Goal: Task Accomplishment & Management: Complete application form

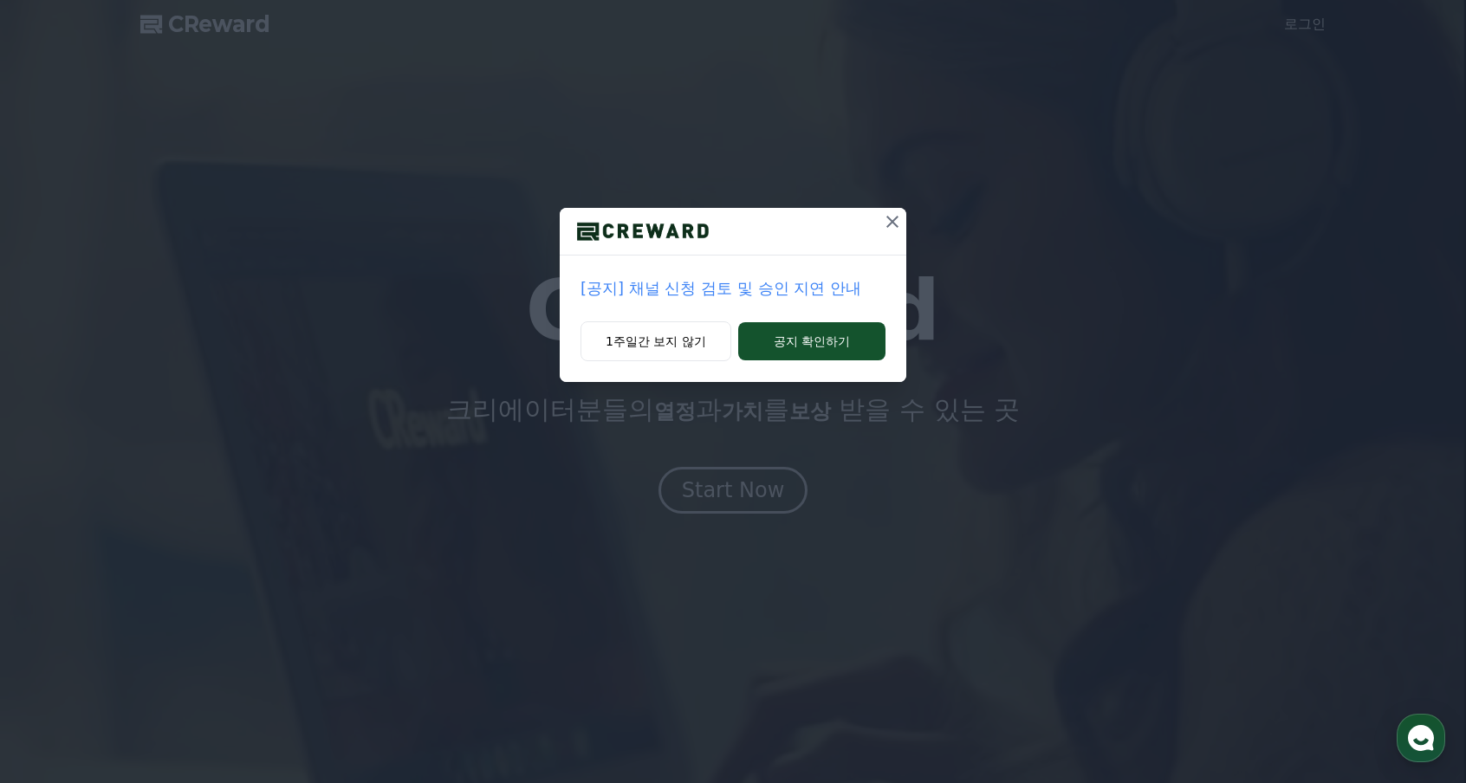
click at [671, 341] on button "1주일간 보지 않기" at bounding box center [656, 341] width 151 height 40
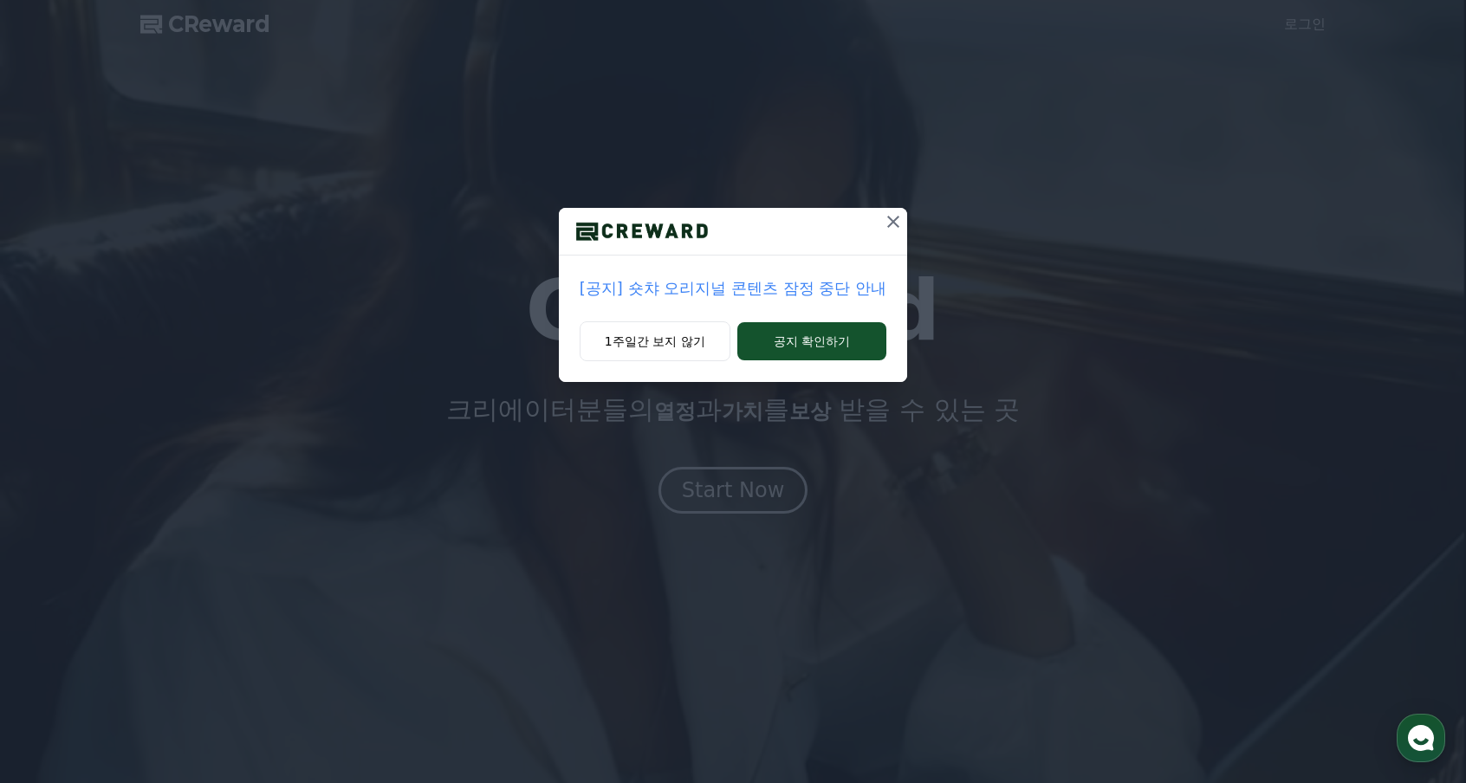
click at [678, 342] on button "1주일간 보지 않기" at bounding box center [655, 341] width 151 height 40
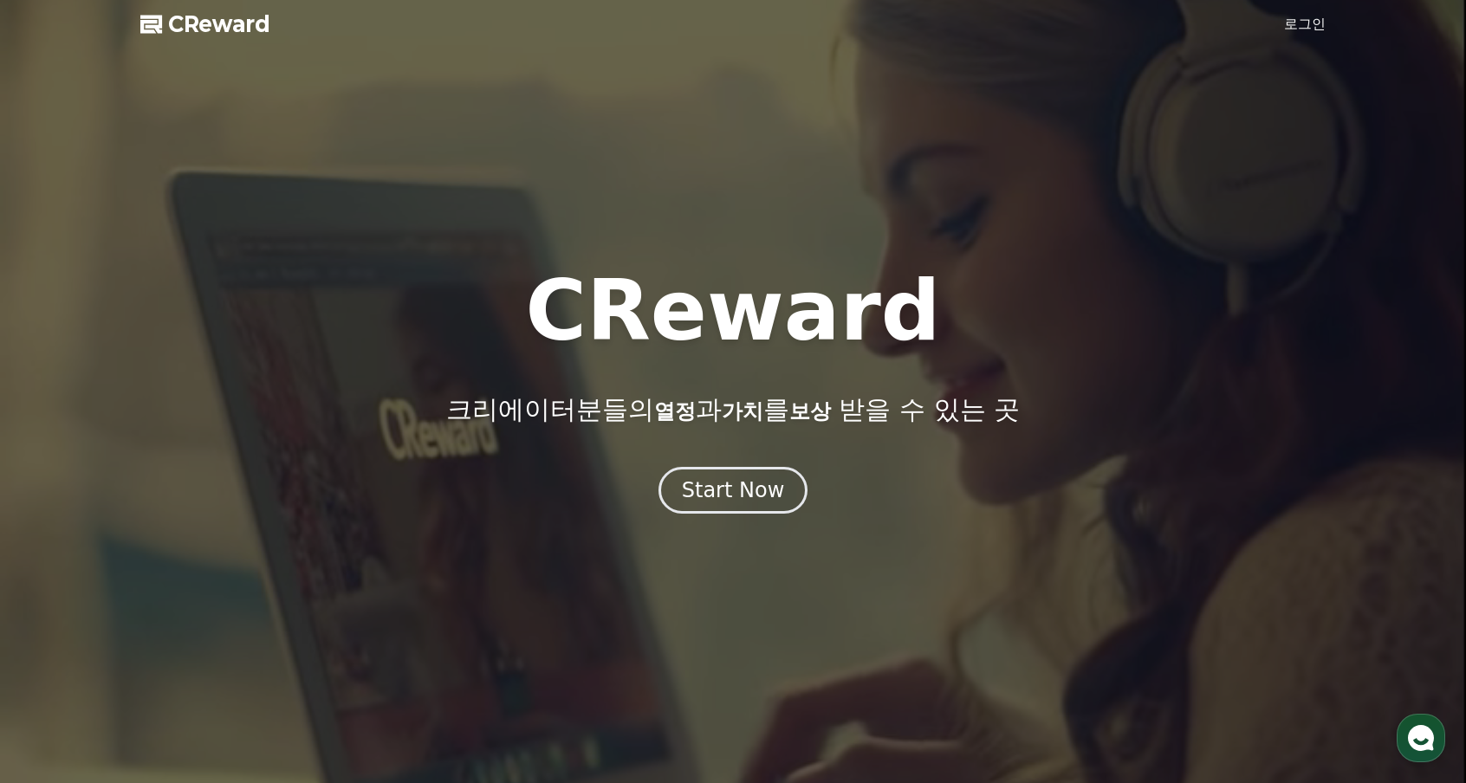
click at [761, 483] on div "Start Now" at bounding box center [733, 491] width 103 height 28
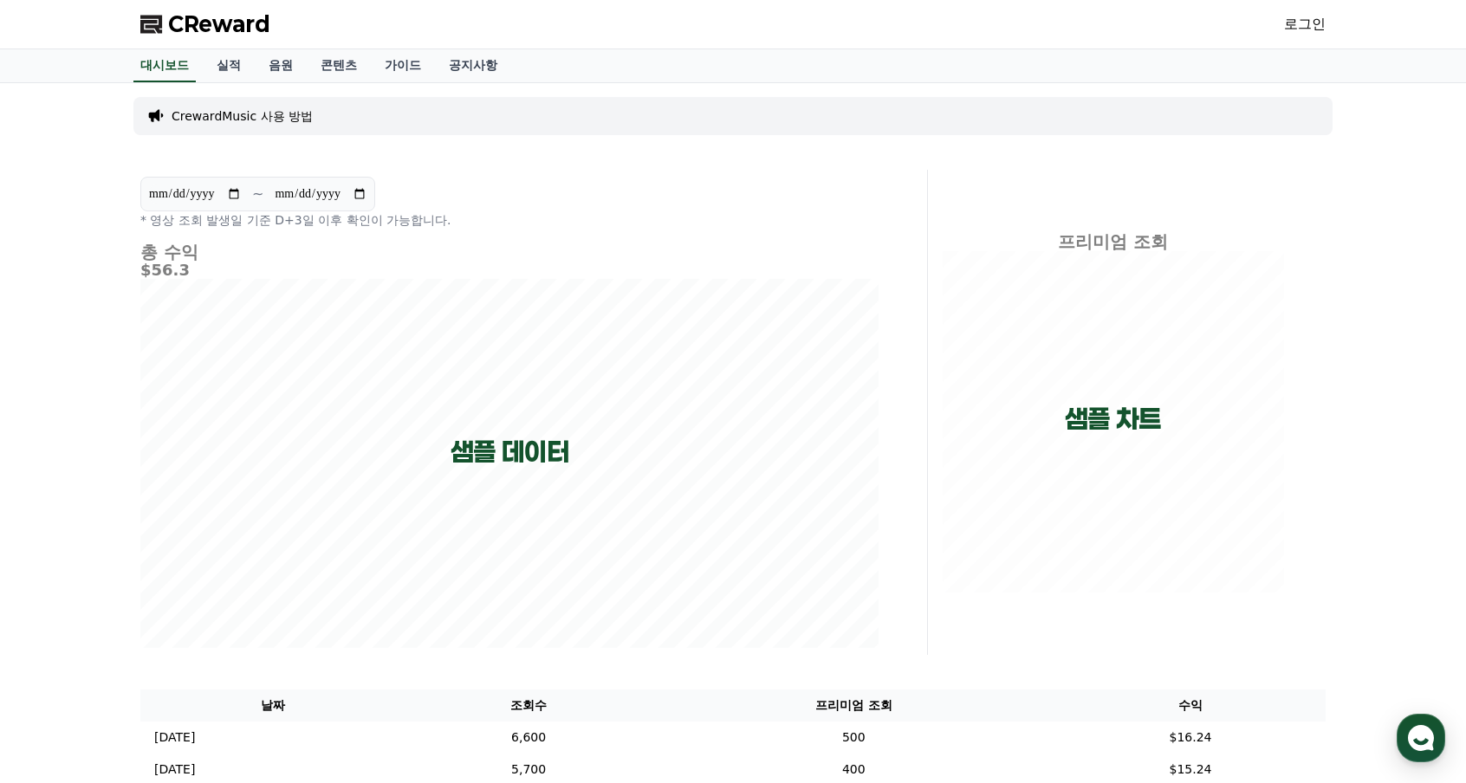
click at [243, 55] on link "실적" at bounding box center [229, 65] width 52 height 33
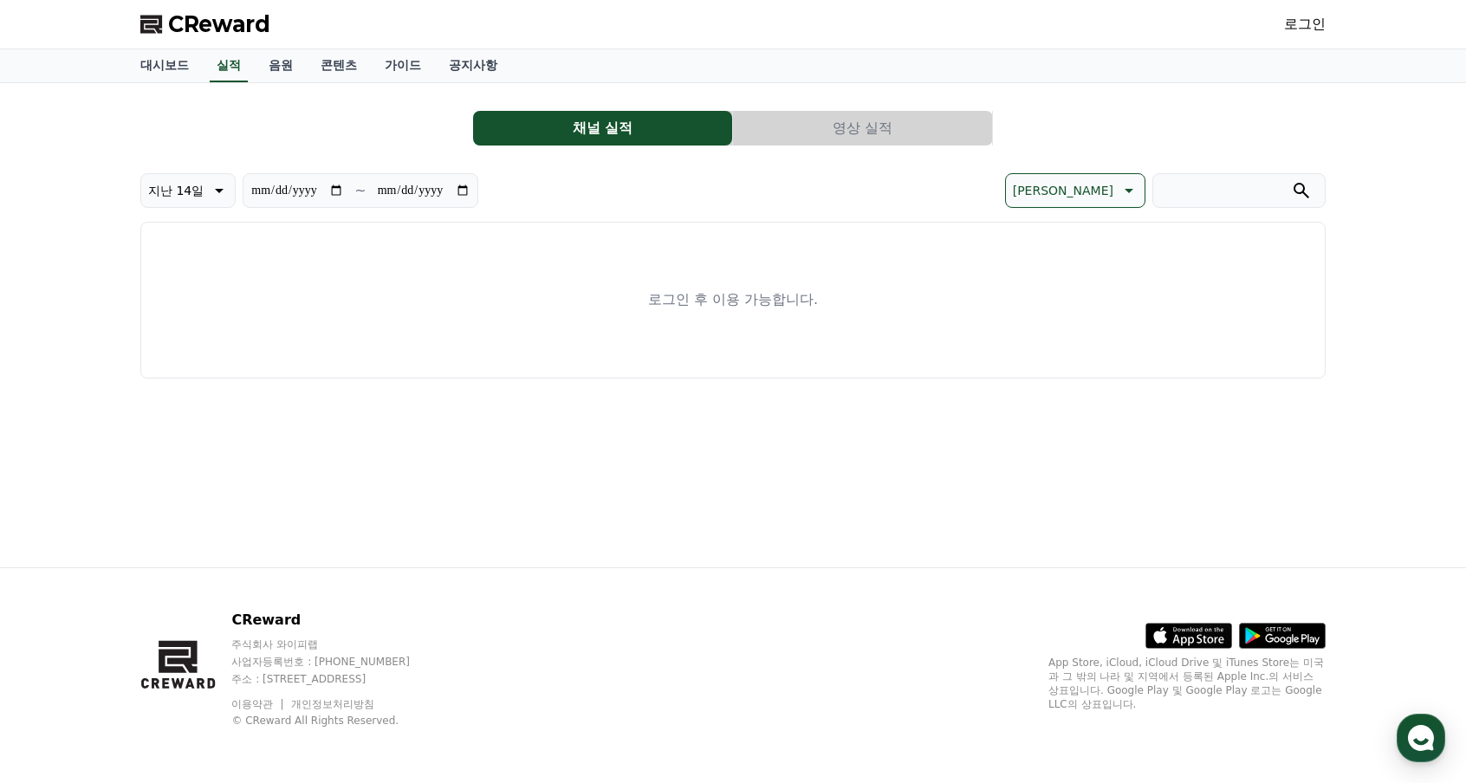
drag, startPoint x: 1354, startPoint y: 18, endPoint x: 1331, endPoint y: 22, distance: 23.7
click at [1350, 18] on div "CReward 로그인" at bounding box center [733, 24] width 1466 height 49
click at [1289, 27] on link "로그인" at bounding box center [1305, 24] width 42 height 21
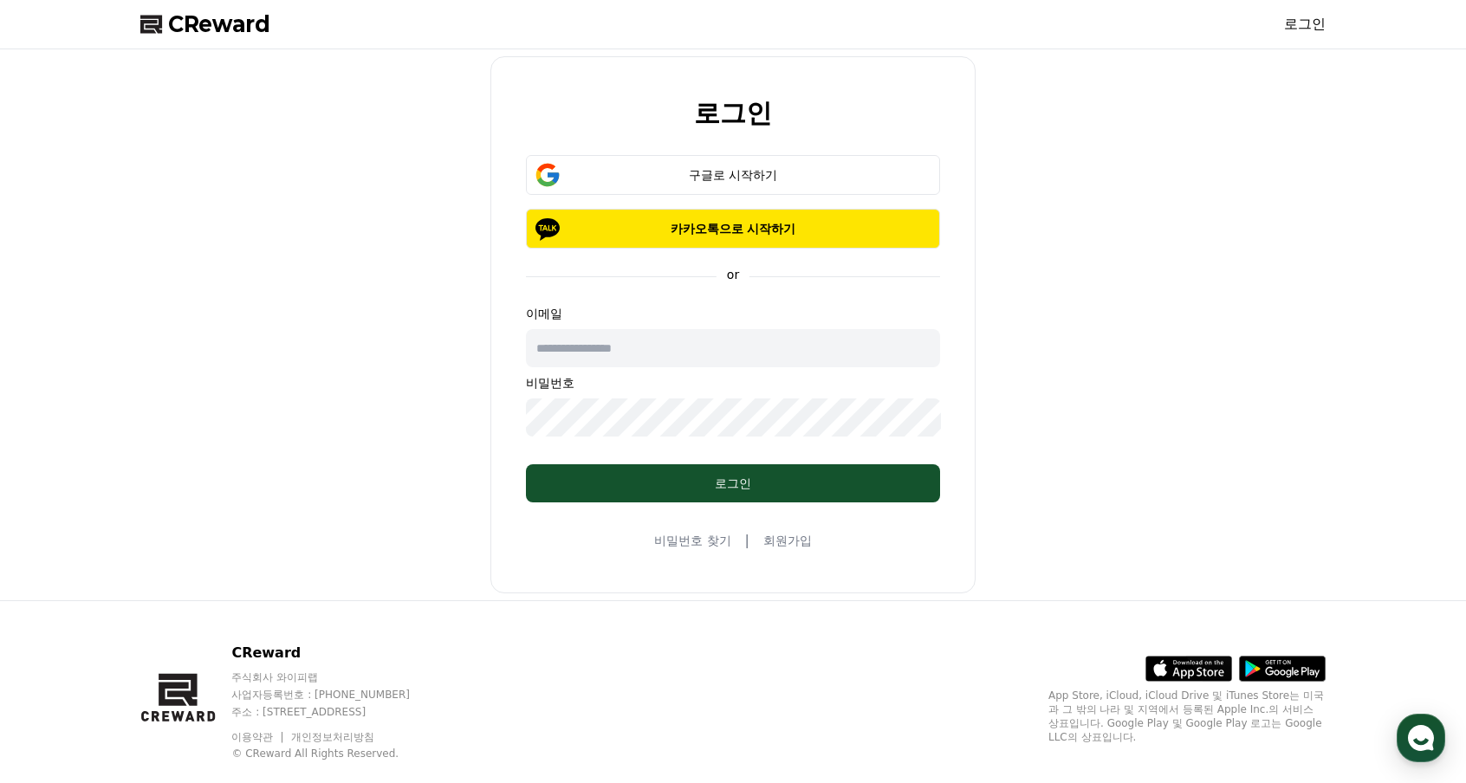
click at [740, 177] on div "구글로 시작하기" at bounding box center [733, 174] width 364 height 17
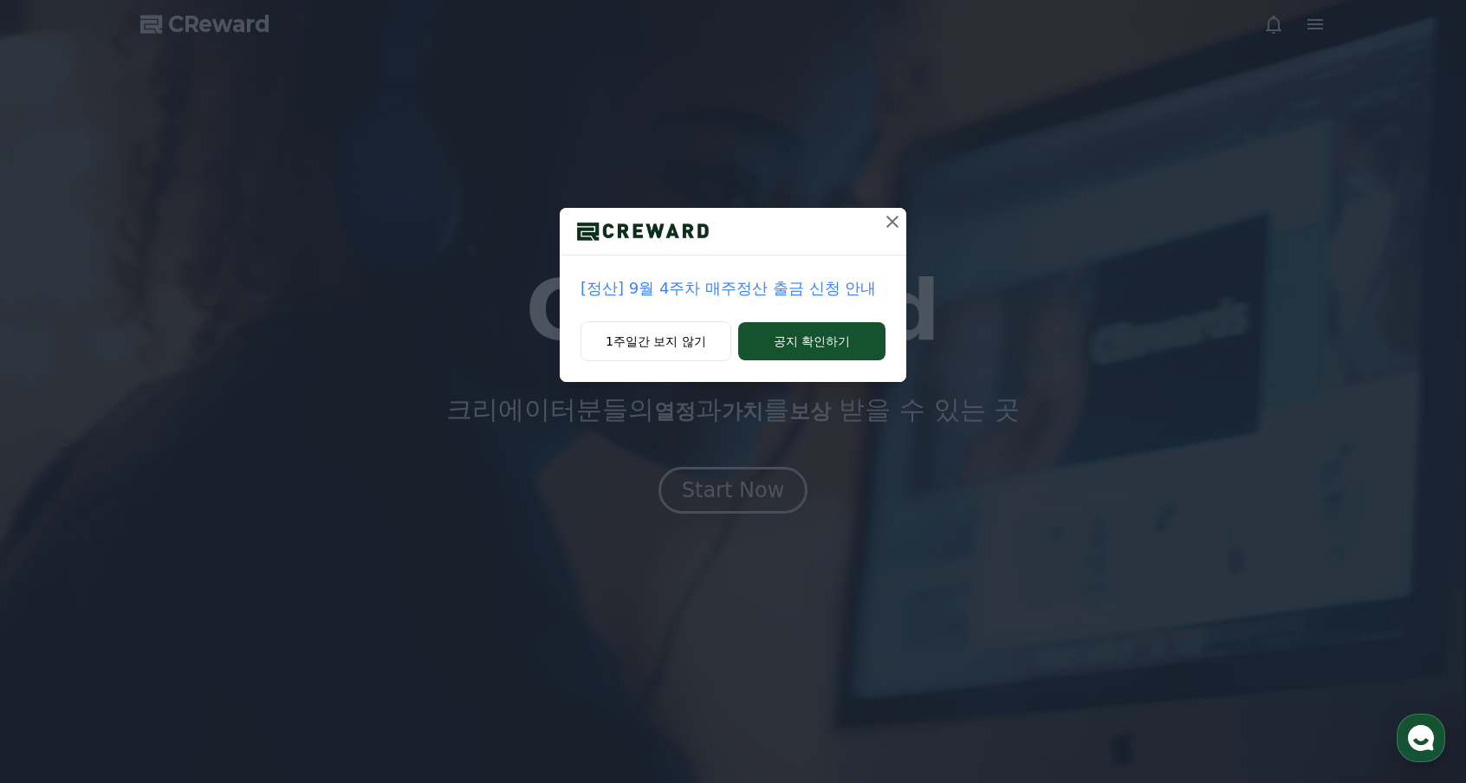
click at [698, 344] on button "1주일간 보지 않기" at bounding box center [656, 341] width 151 height 40
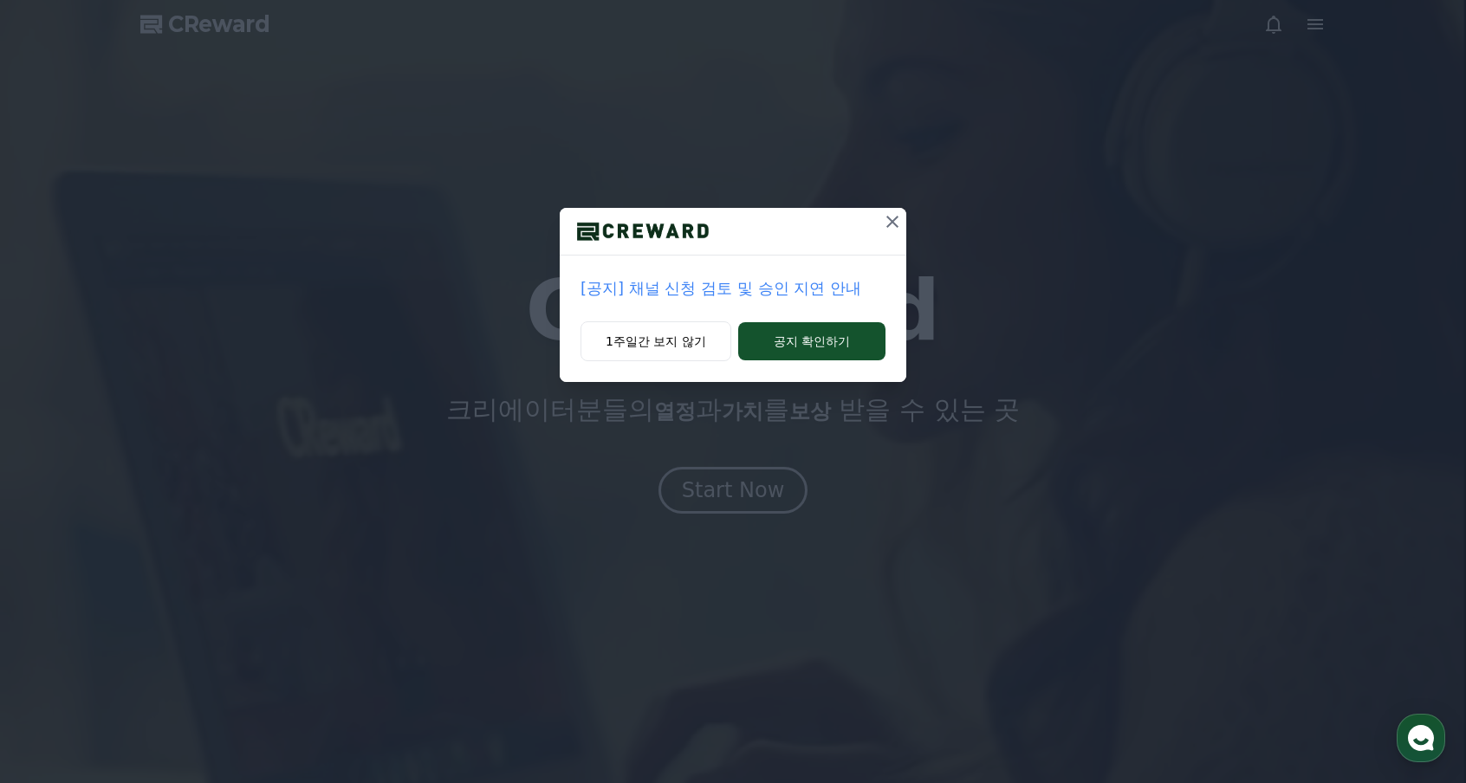
click at [690, 346] on button "1주일간 보지 않기" at bounding box center [656, 341] width 151 height 40
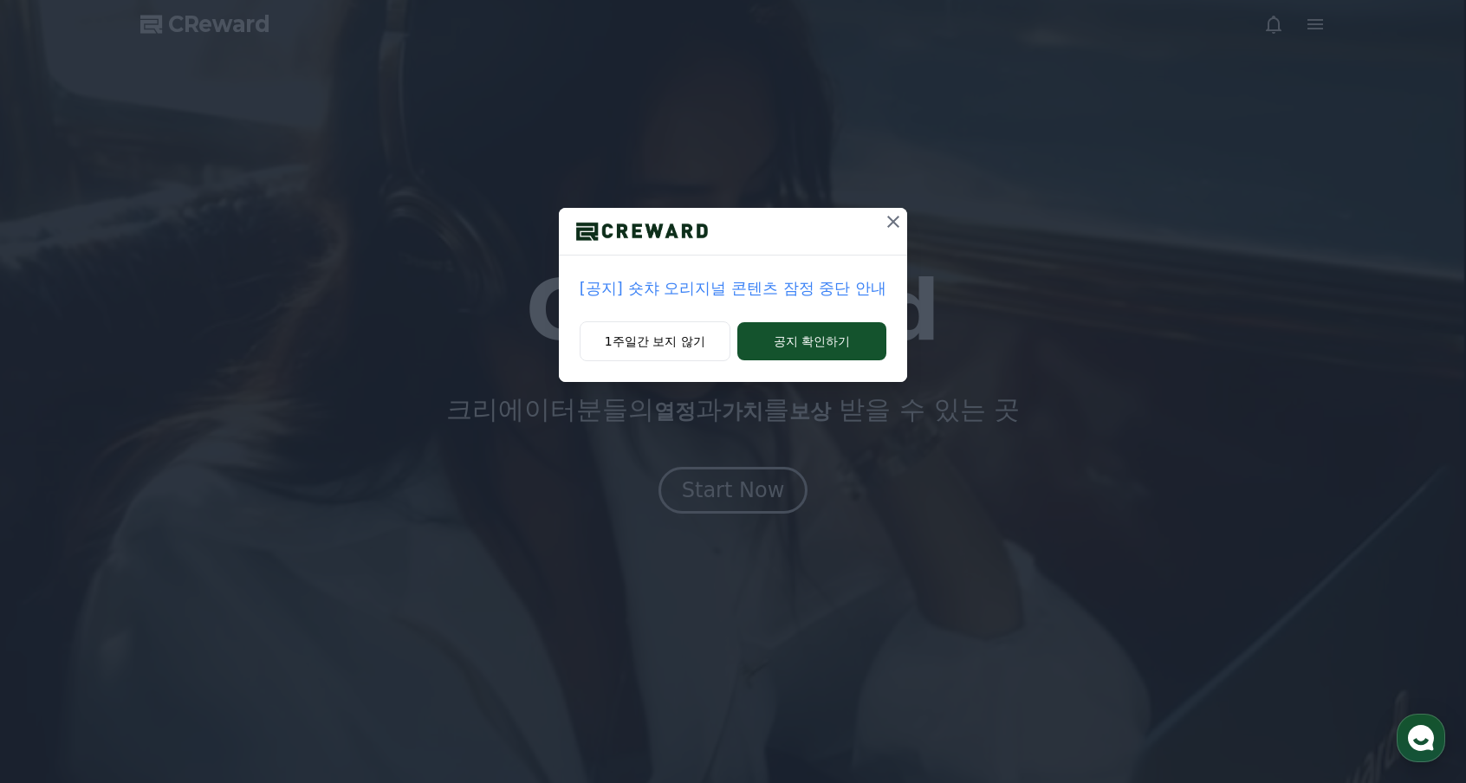
click at [676, 346] on button "1주일간 보지 않기" at bounding box center [655, 341] width 151 height 40
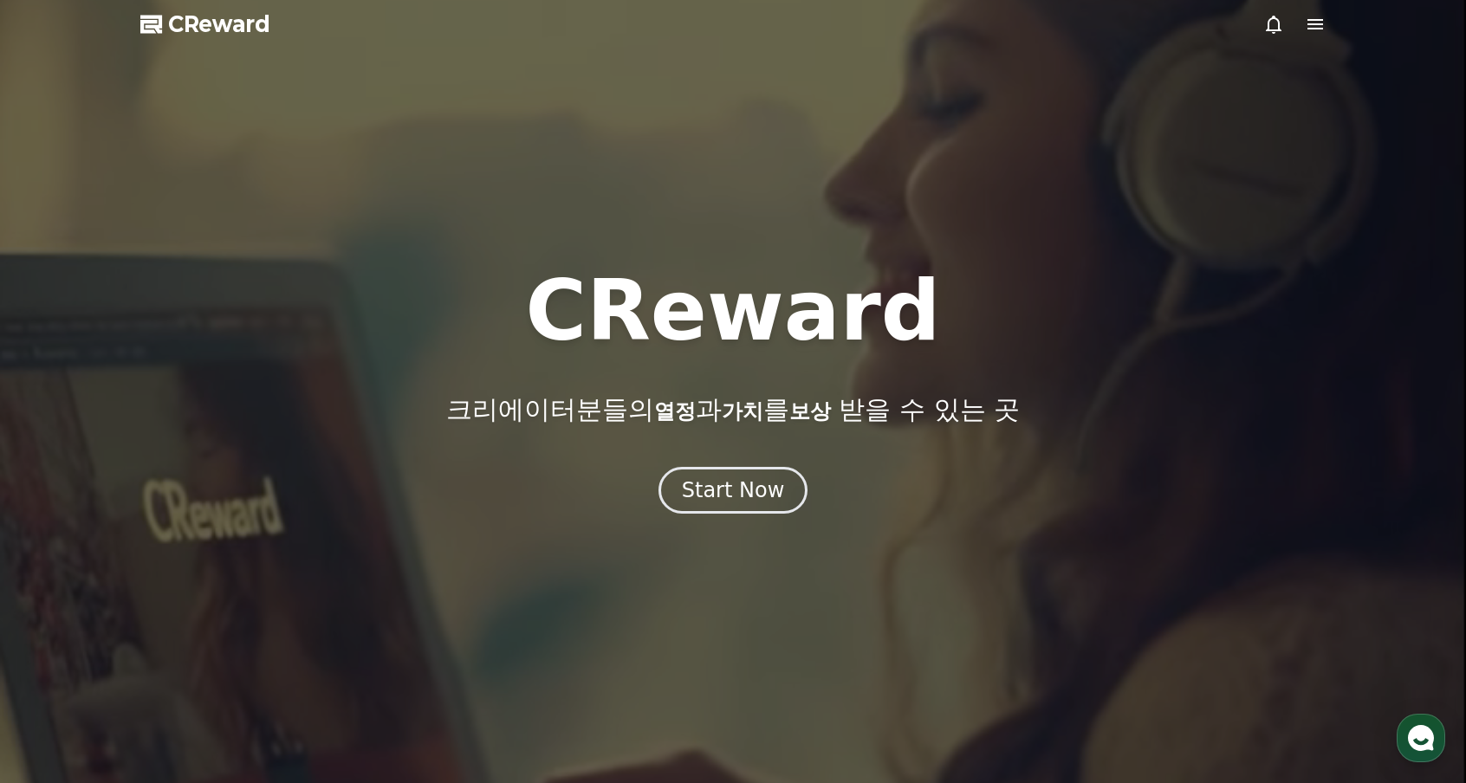
click at [752, 479] on div "Start Now" at bounding box center [733, 491] width 103 height 28
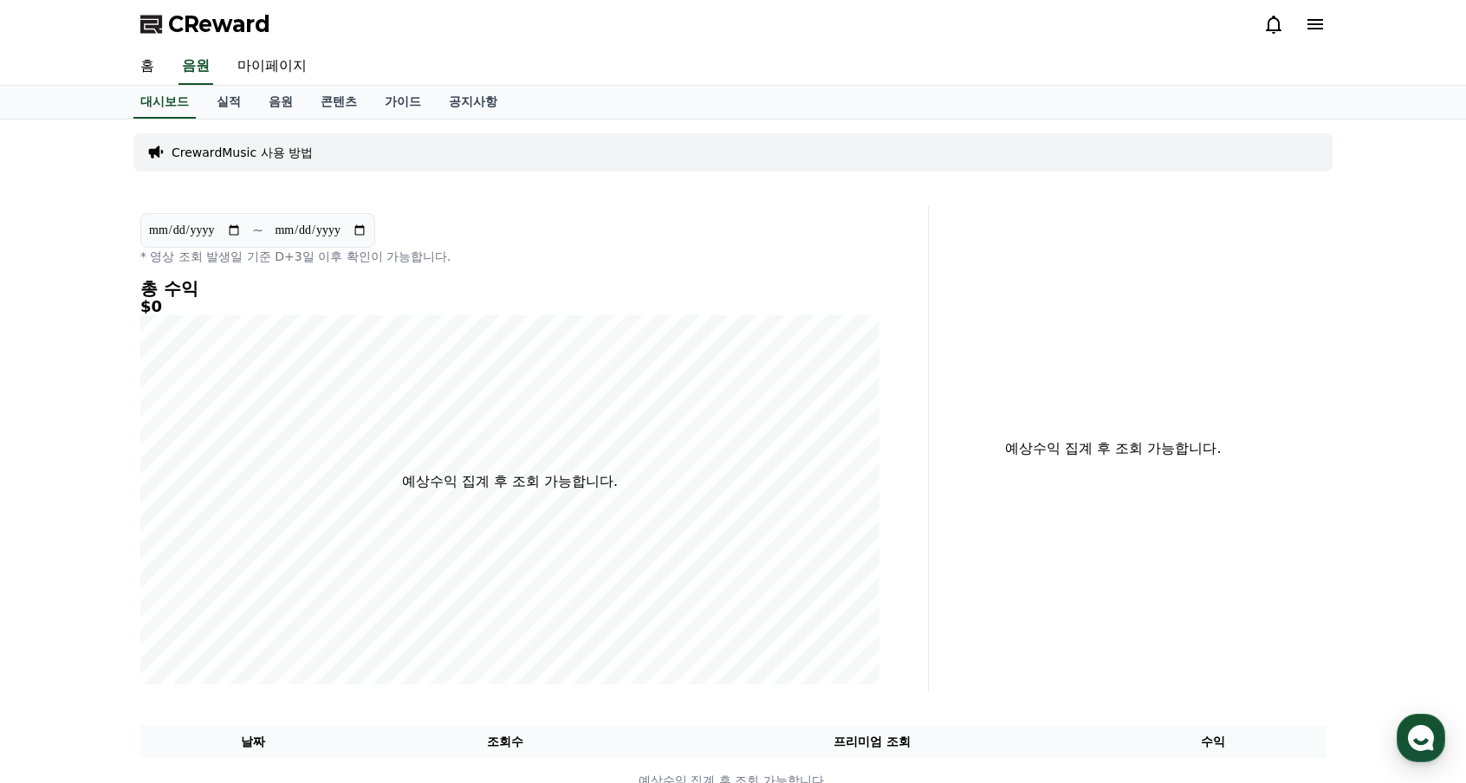
click at [263, 74] on link "마이페이지" at bounding box center [272, 67] width 97 height 36
select select "**********"
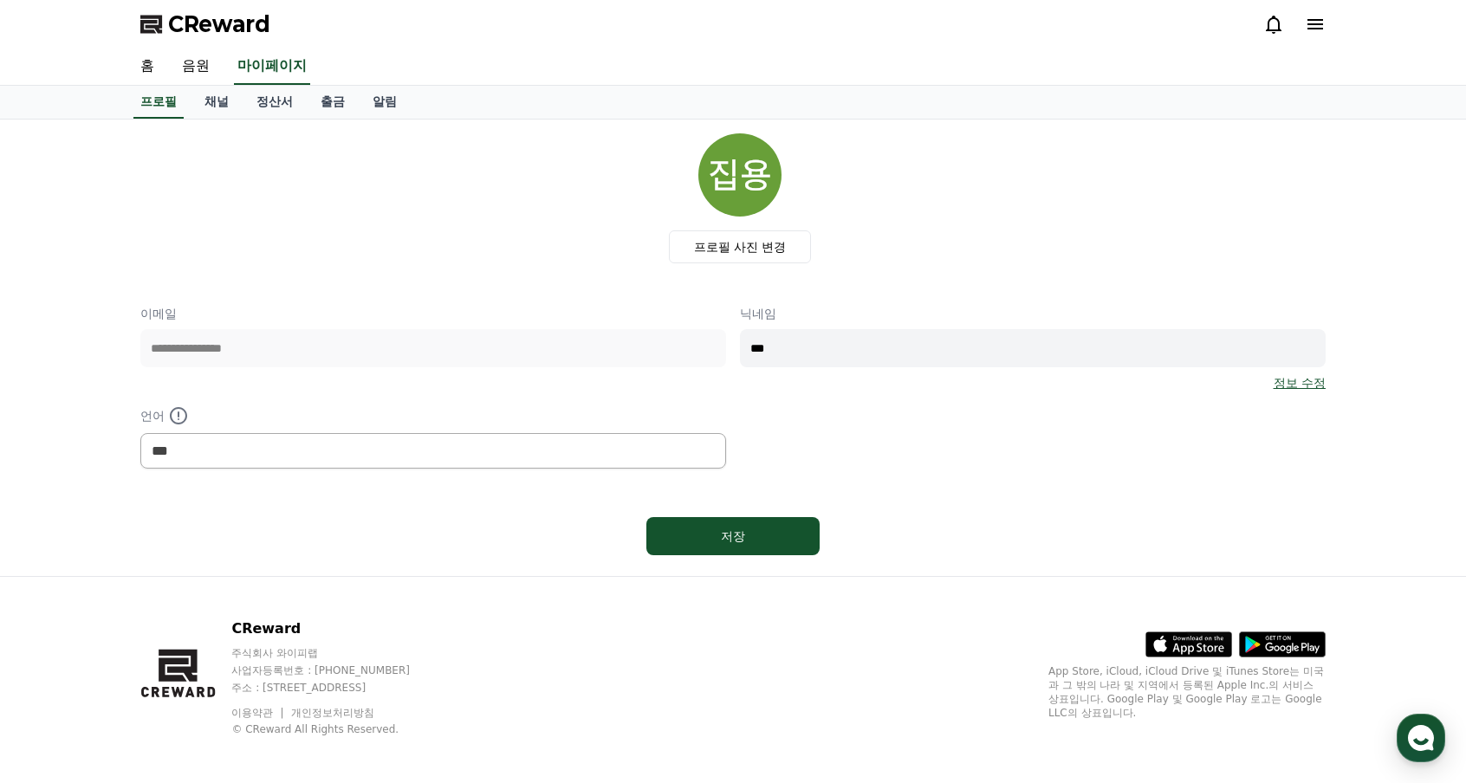
click at [208, 97] on link "채널" at bounding box center [217, 102] width 52 height 33
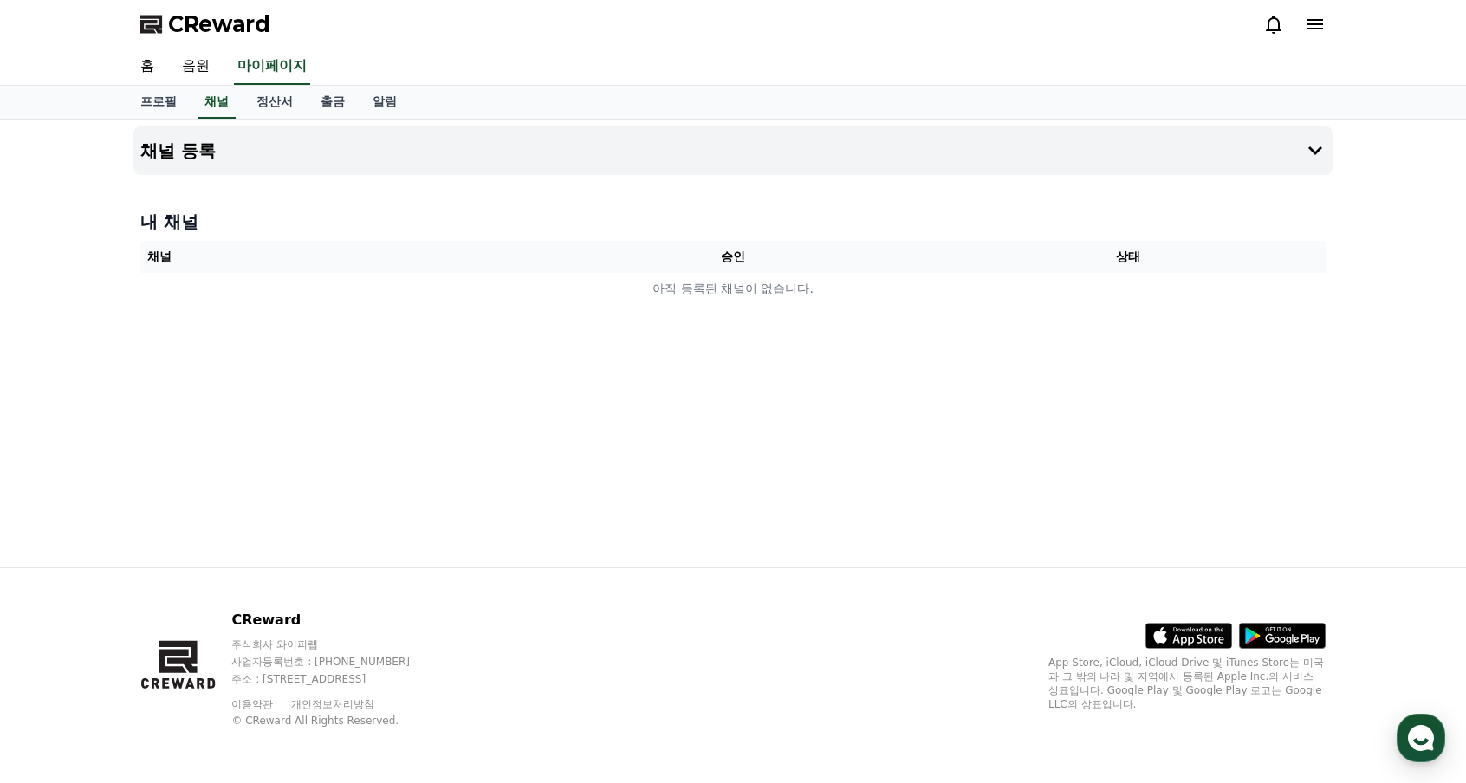
click at [1170, 141] on button "채널 등록" at bounding box center [732, 151] width 1199 height 49
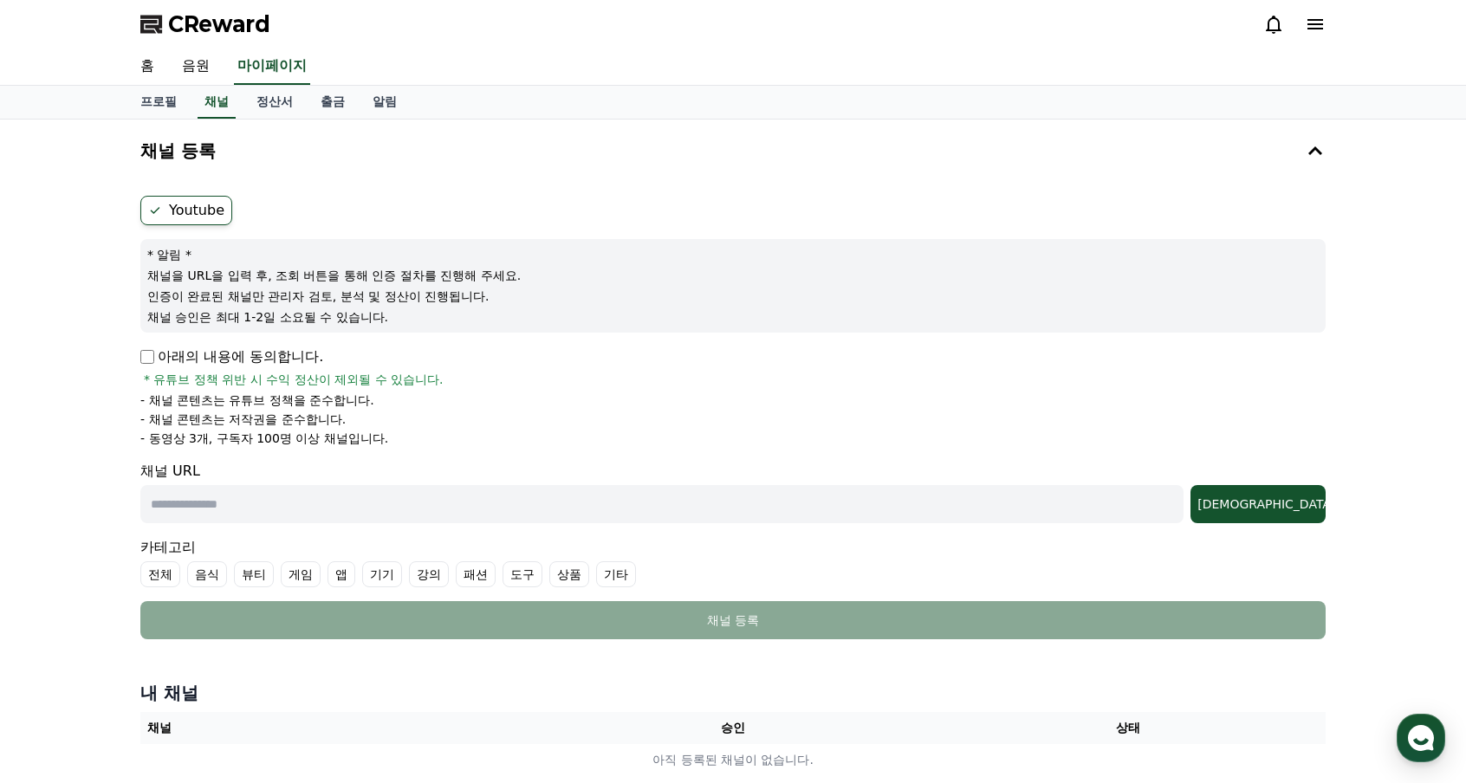
click at [203, 196] on label "Youtube" at bounding box center [186, 210] width 92 height 29
click at [140, 362] on div "채널 등록 Youtube * 알림 * 채널을 URL을 입력 후, 조회 버튼을 통해 인증 절차를 진행해 주세요. 인증이 완료된 채널만 관리자 검…" at bounding box center [733, 455] width 1213 height 671
click at [276, 494] on input "text" at bounding box center [661, 504] width 1043 height 38
click at [608, 574] on label "기타" at bounding box center [616, 575] width 40 height 26
click at [636, 573] on label "기타" at bounding box center [626, 575] width 61 height 26
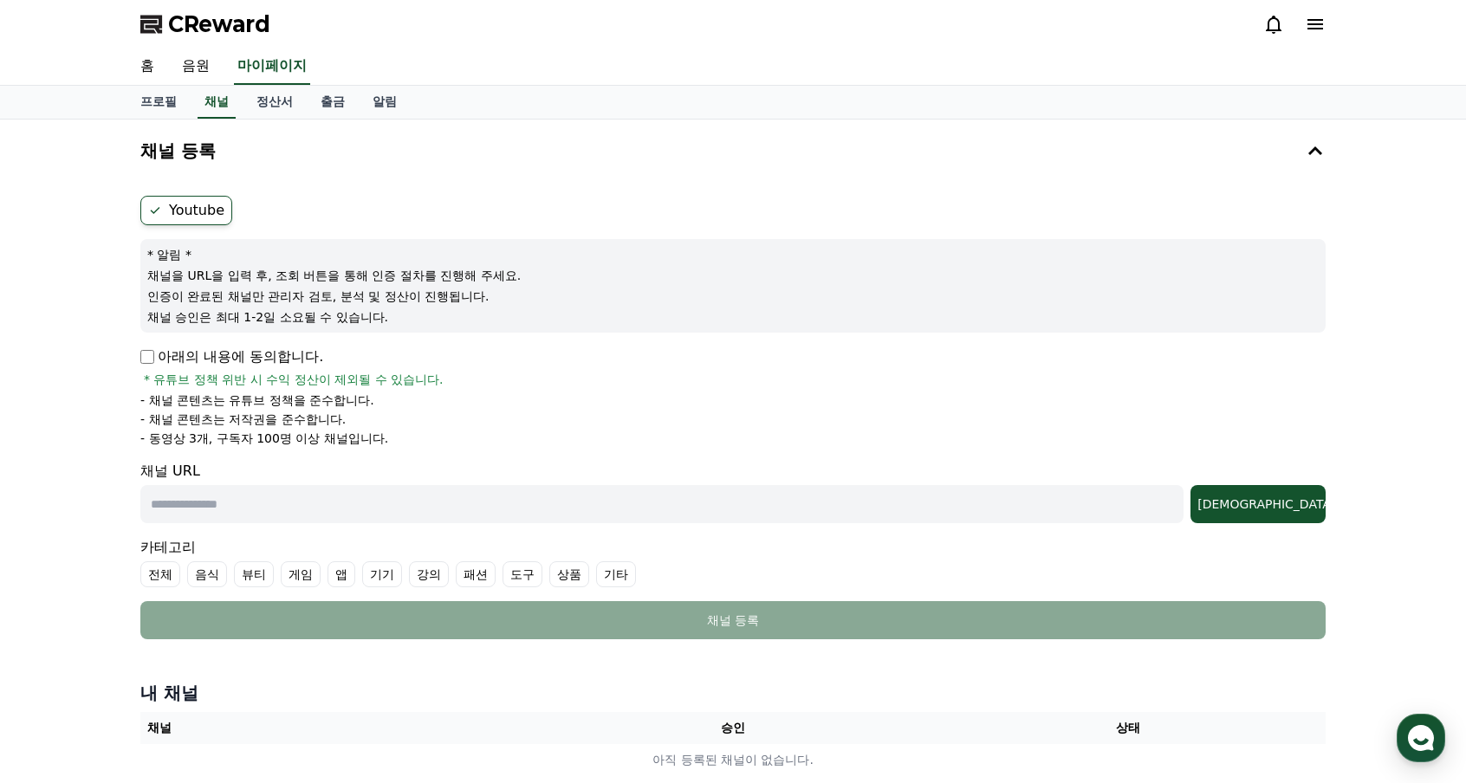
click at [630, 573] on ul "전체 음식 뷰티 게임 앱 기기 강의 패션 도구 상품 기타" at bounding box center [732, 575] width 1185 height 26
click at [619, 573] on label "기타" at bounding box center [616, 575] width 40 height 26
click at [581, 534] on form "Youtube * 알림 * 채널을 URL을 입력 후, 조회 버튼을 통해 인증 절차를 진행해 주세요. 인증이 완료된 채널만 관리자 검토, 분석 …" at bounding box center [732, 418] width 1185 height 444
click at [579, 521] on input "text" at bounding box center [661, 504] width 1043 height 38
paste input "**********"
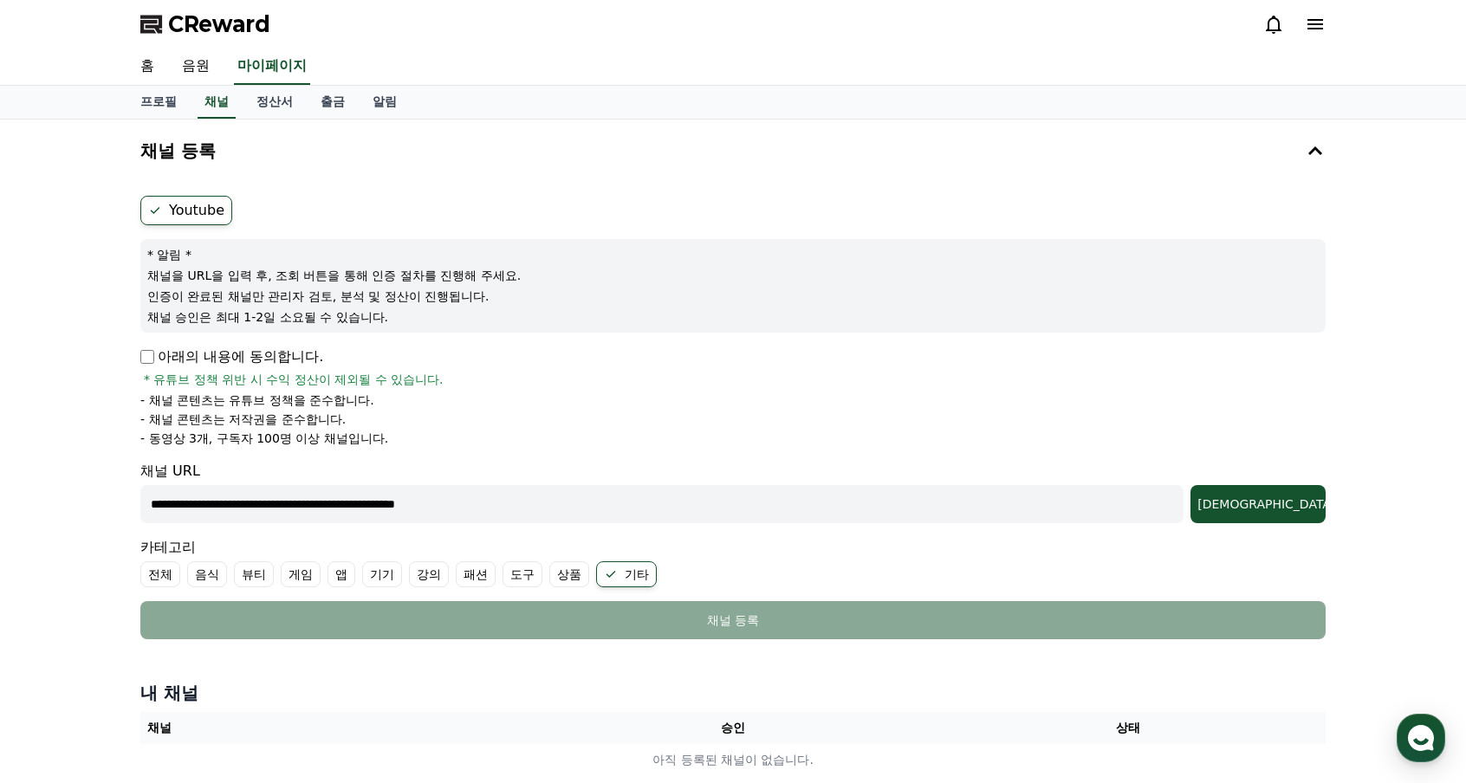
type input "**********"
click at [1302, 497] on div "조회" at bounding box center [1258, 504] width 121 height 17
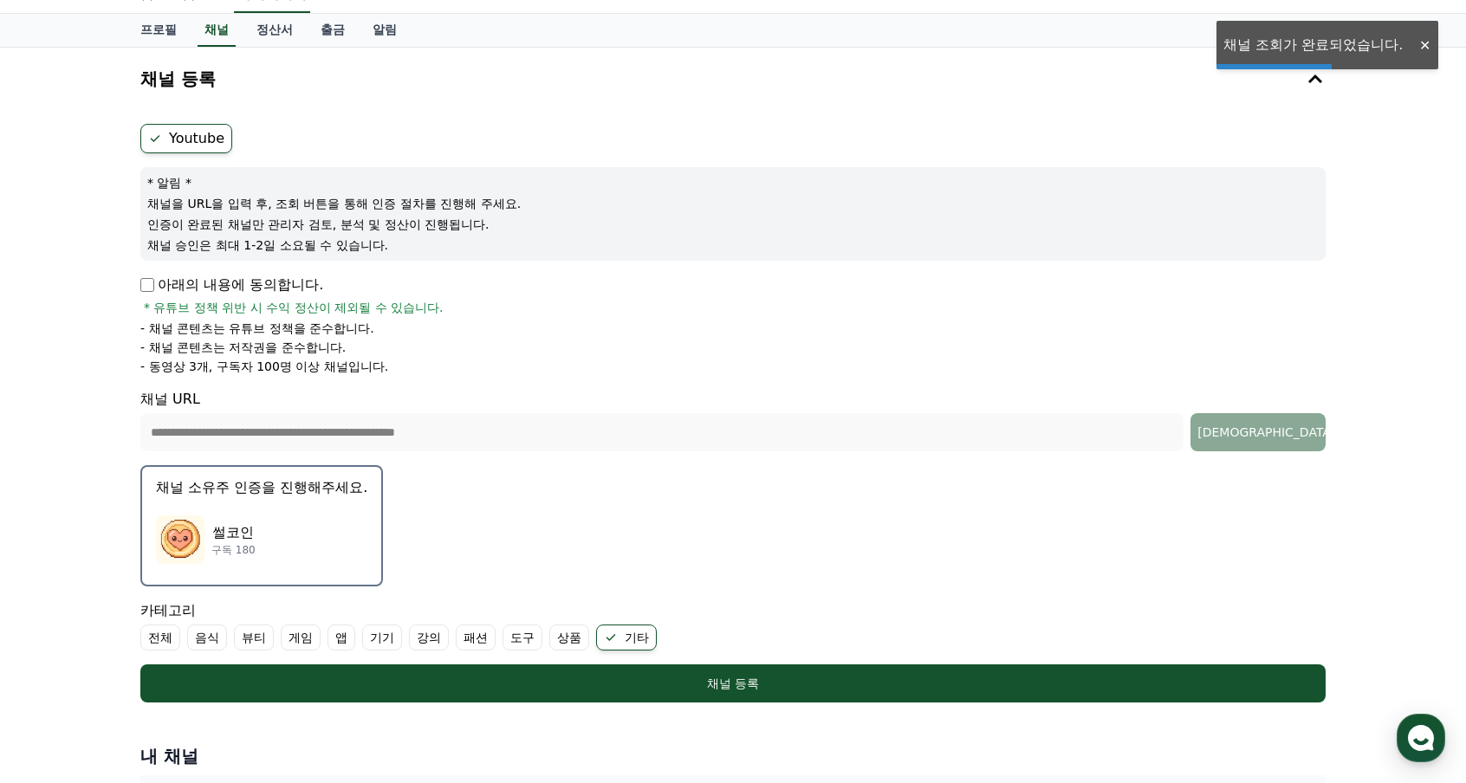
scroll to position [173, 0]
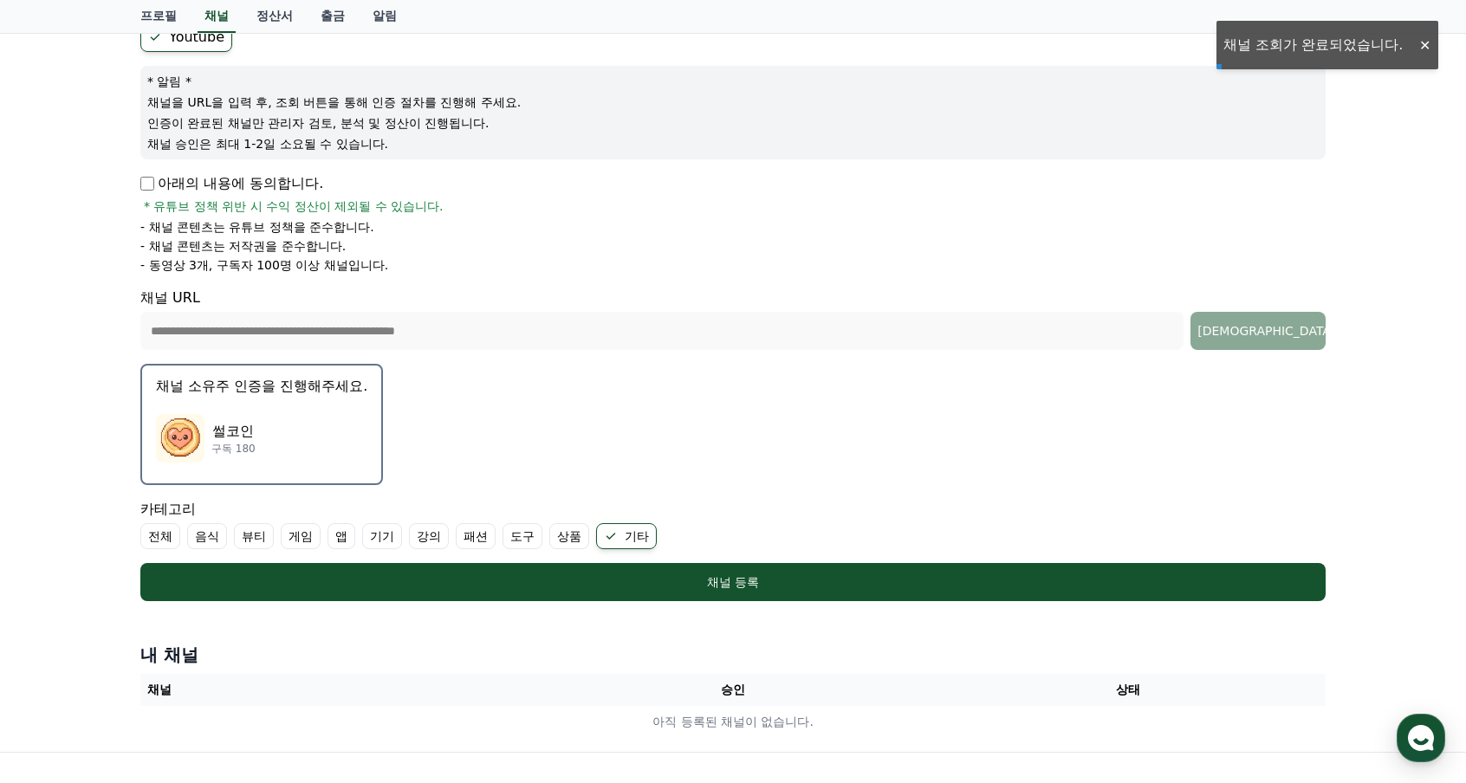
click at [648, 574] on div "채널 등록" at bounding box center [733, 582] width 1116 height 17
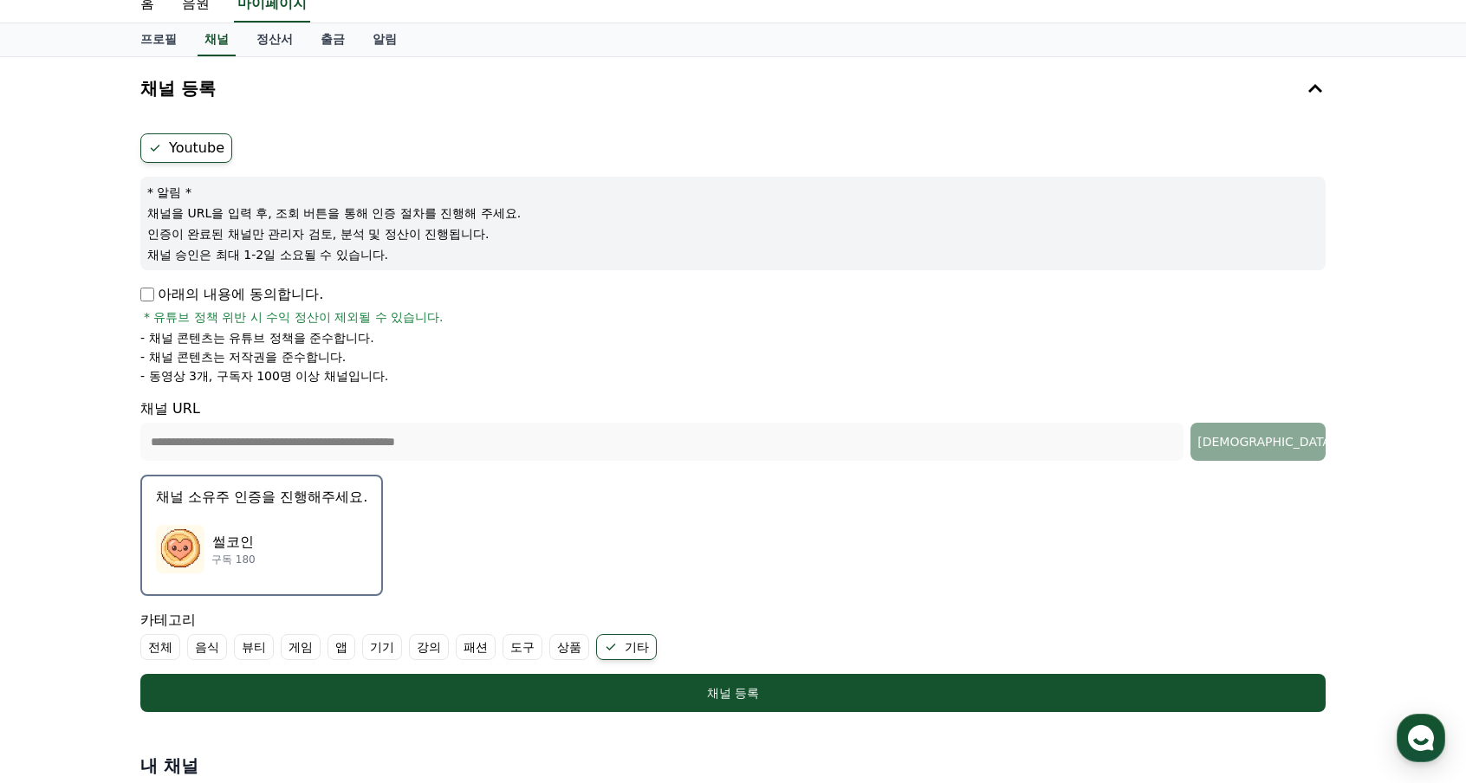
scroll to position [87, 0]
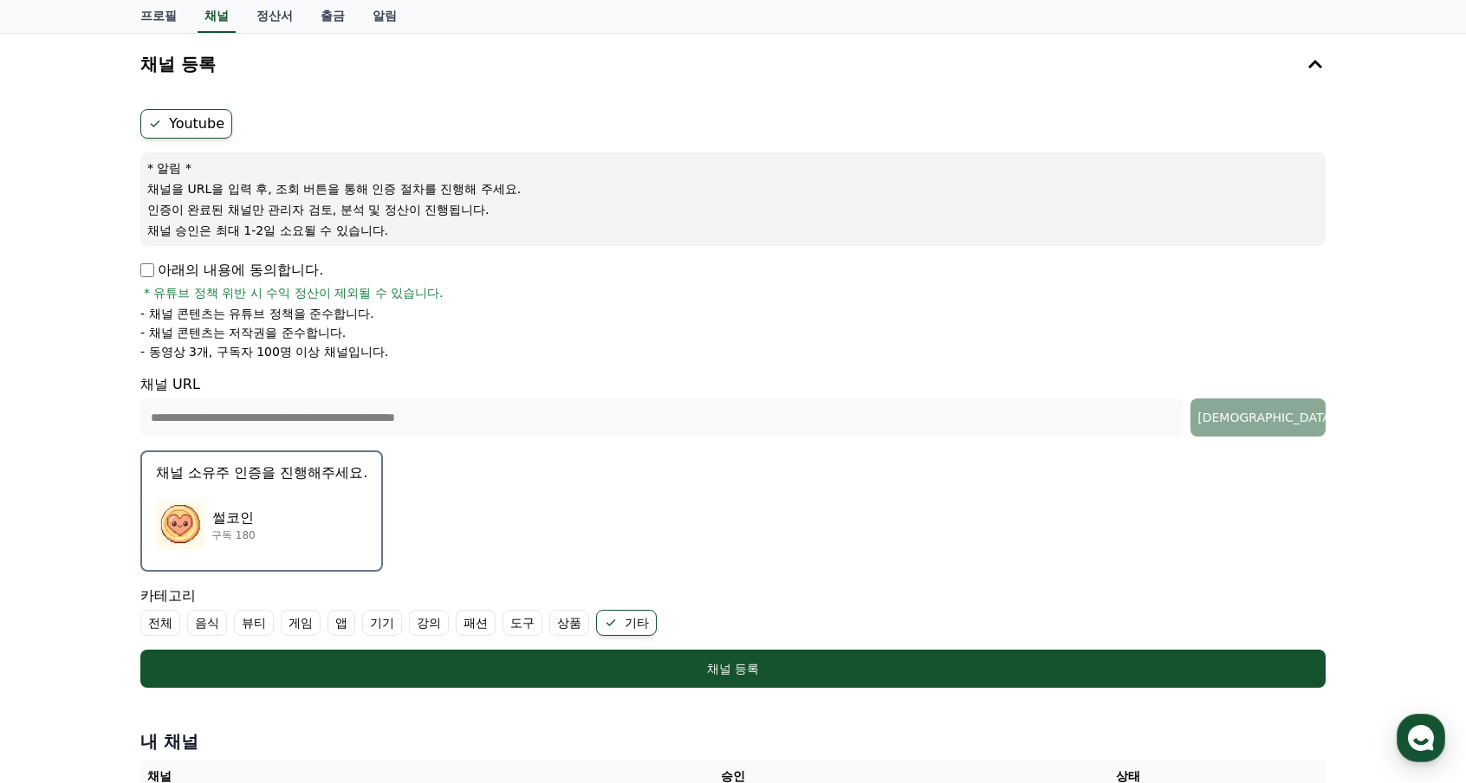
click at [585, 663] on div "채널 등록" at bounding box center [733, 668] width 1116 height 17
click at [240, 521] on p "썰코인" at bounding box center [233, 518] width 44 height 21
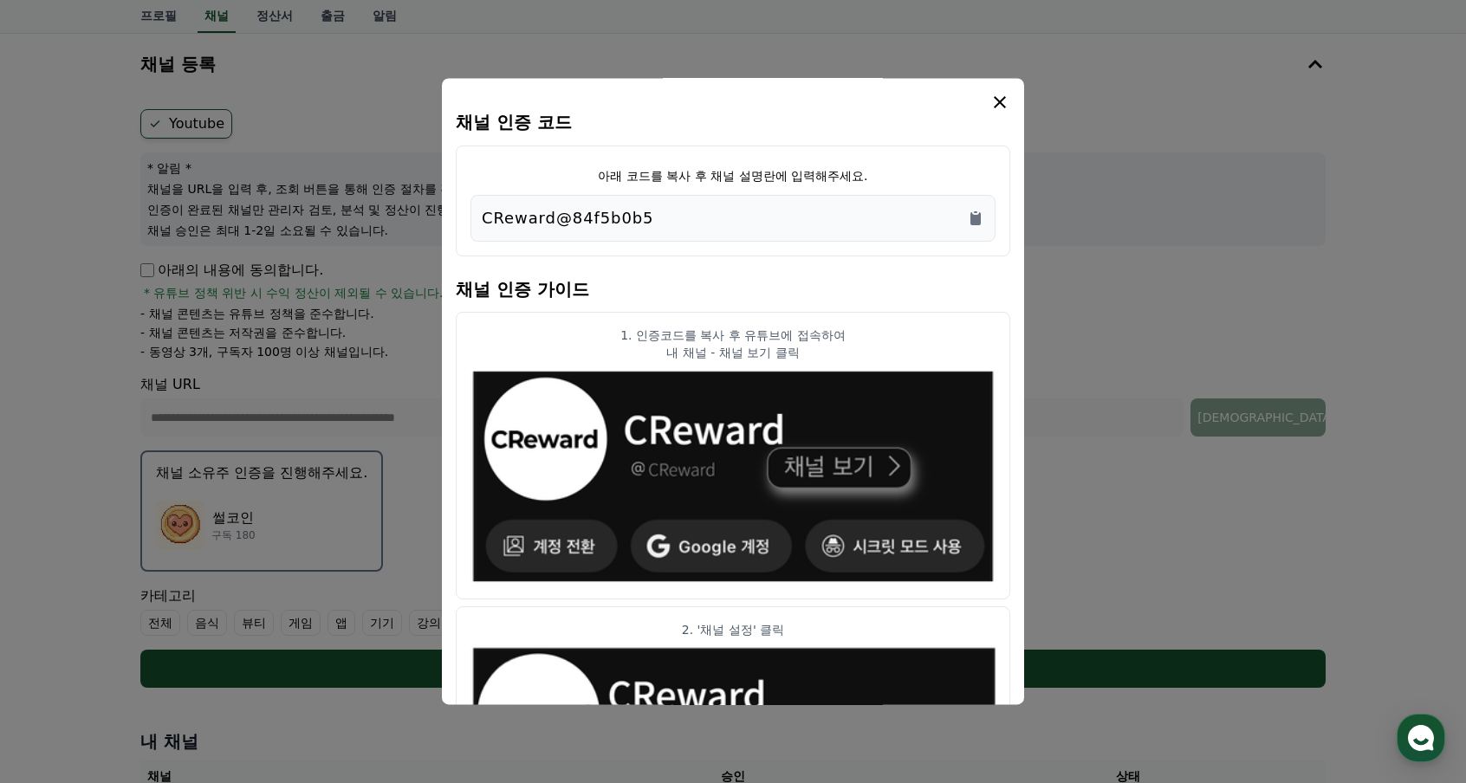
click at [976, 215] on icon "Copy to clipboard" at bounding box center [976, 218] width 10 height 13
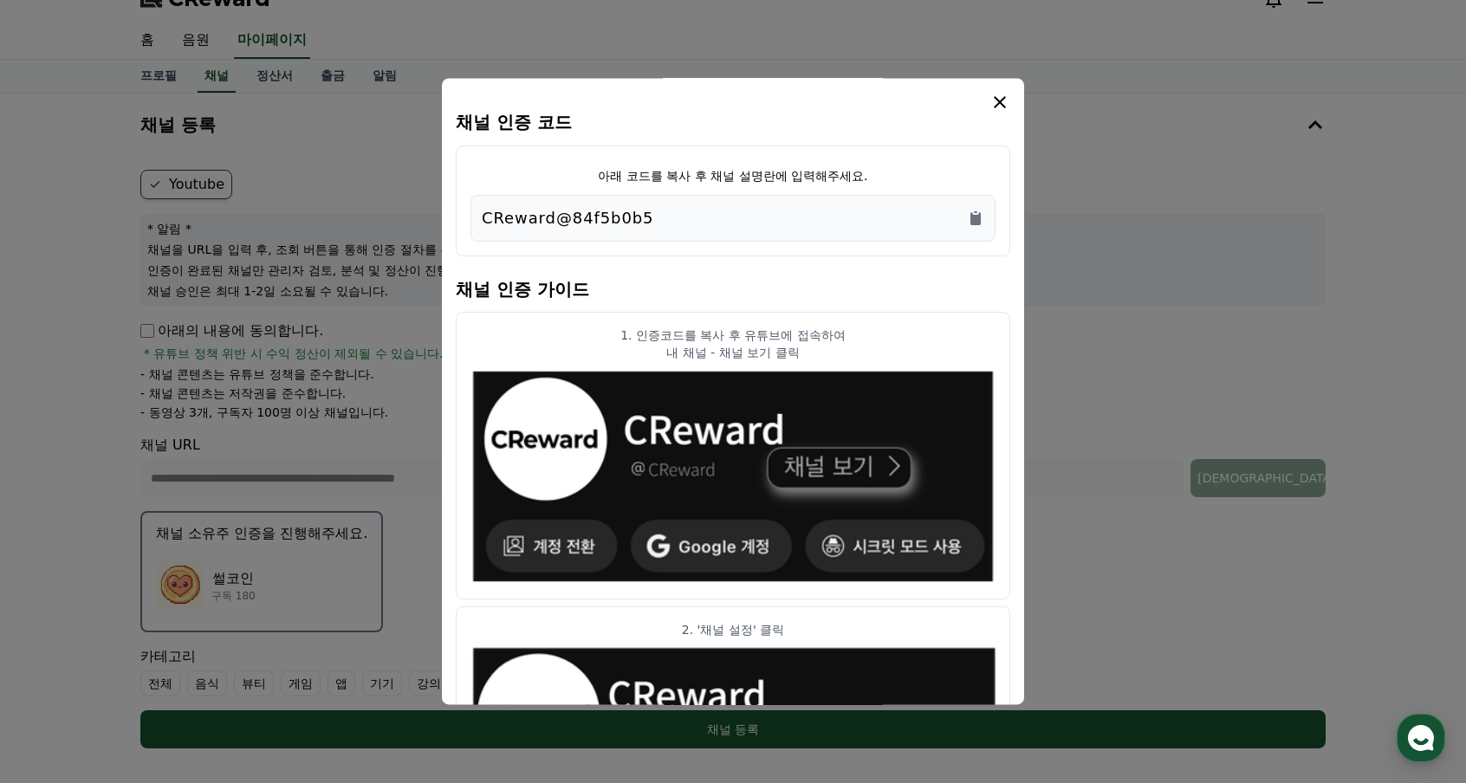
scroll to position [0, 0]
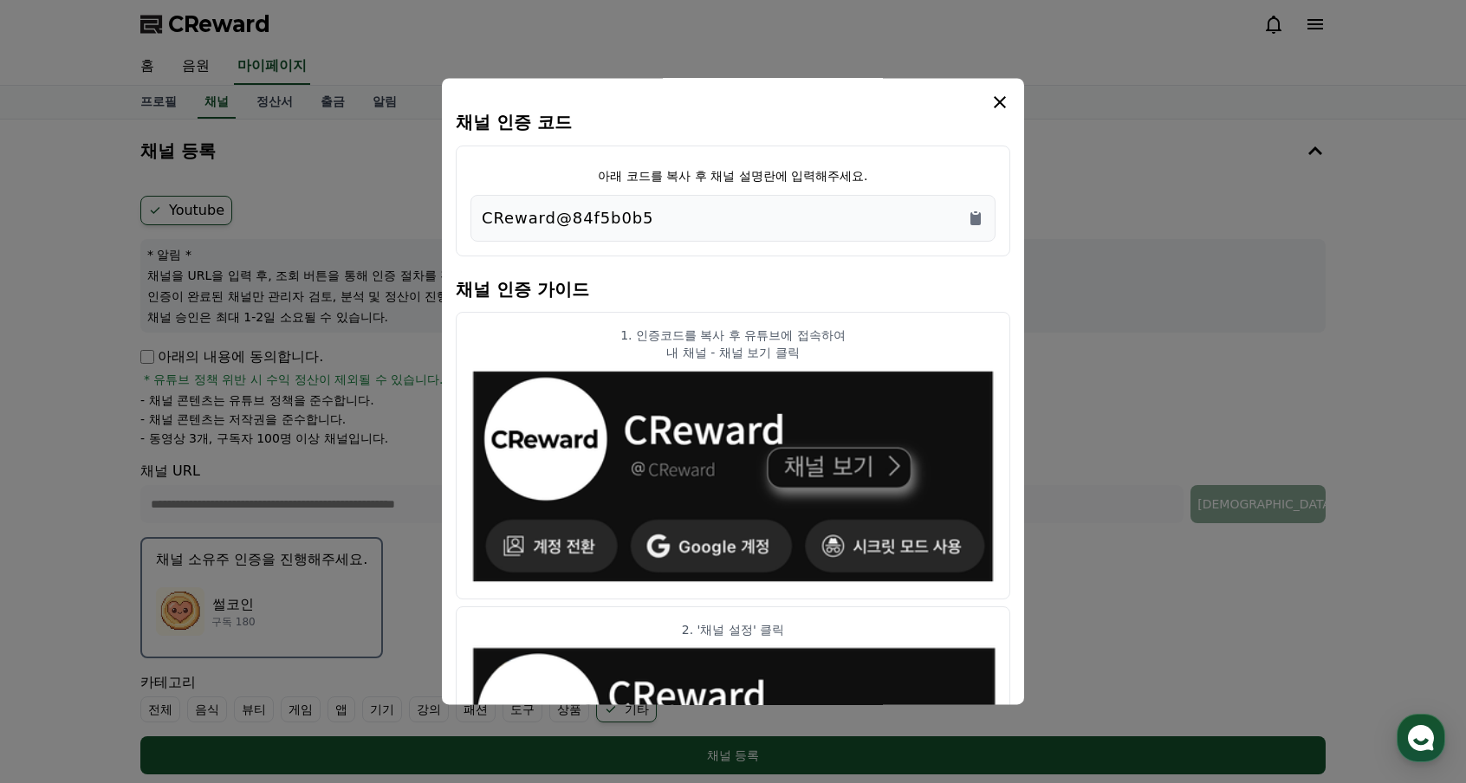
click at [998, 110] on icon "modal" at bounding box center [1000, 102] width 21 height 21
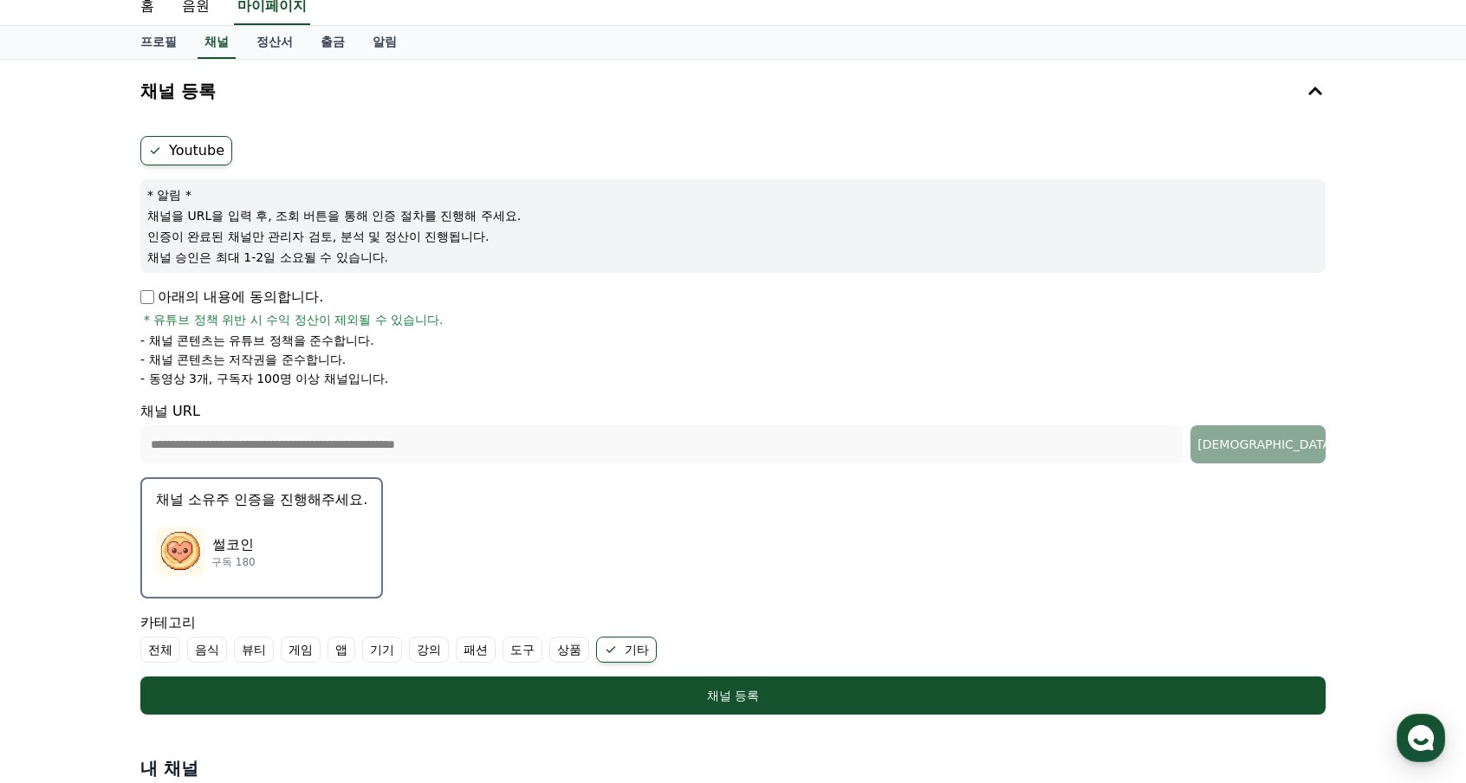
scroll to position [87, 0]
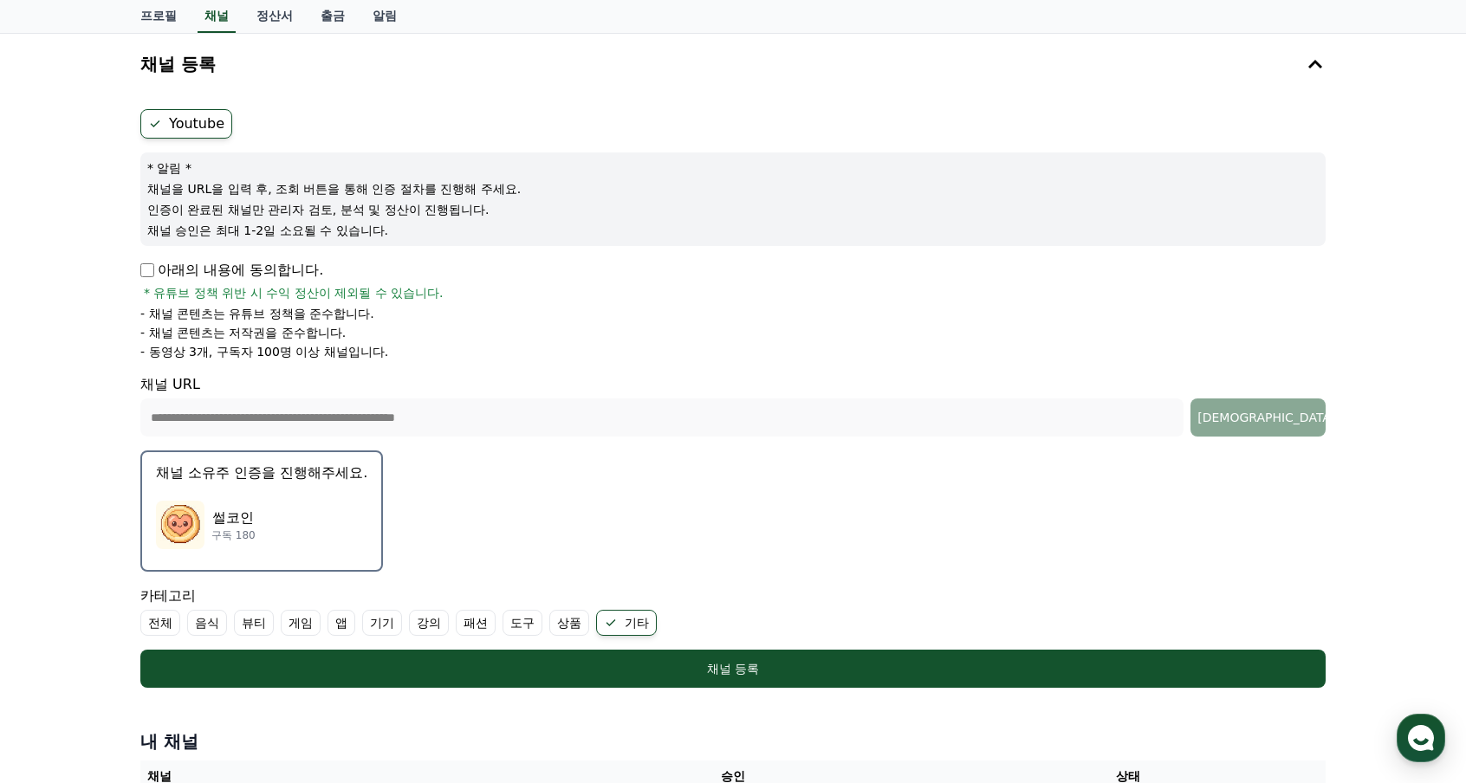
click at [726, 657] on button "채널 등록" at bounding box center [732, 669] width 1185 height 38
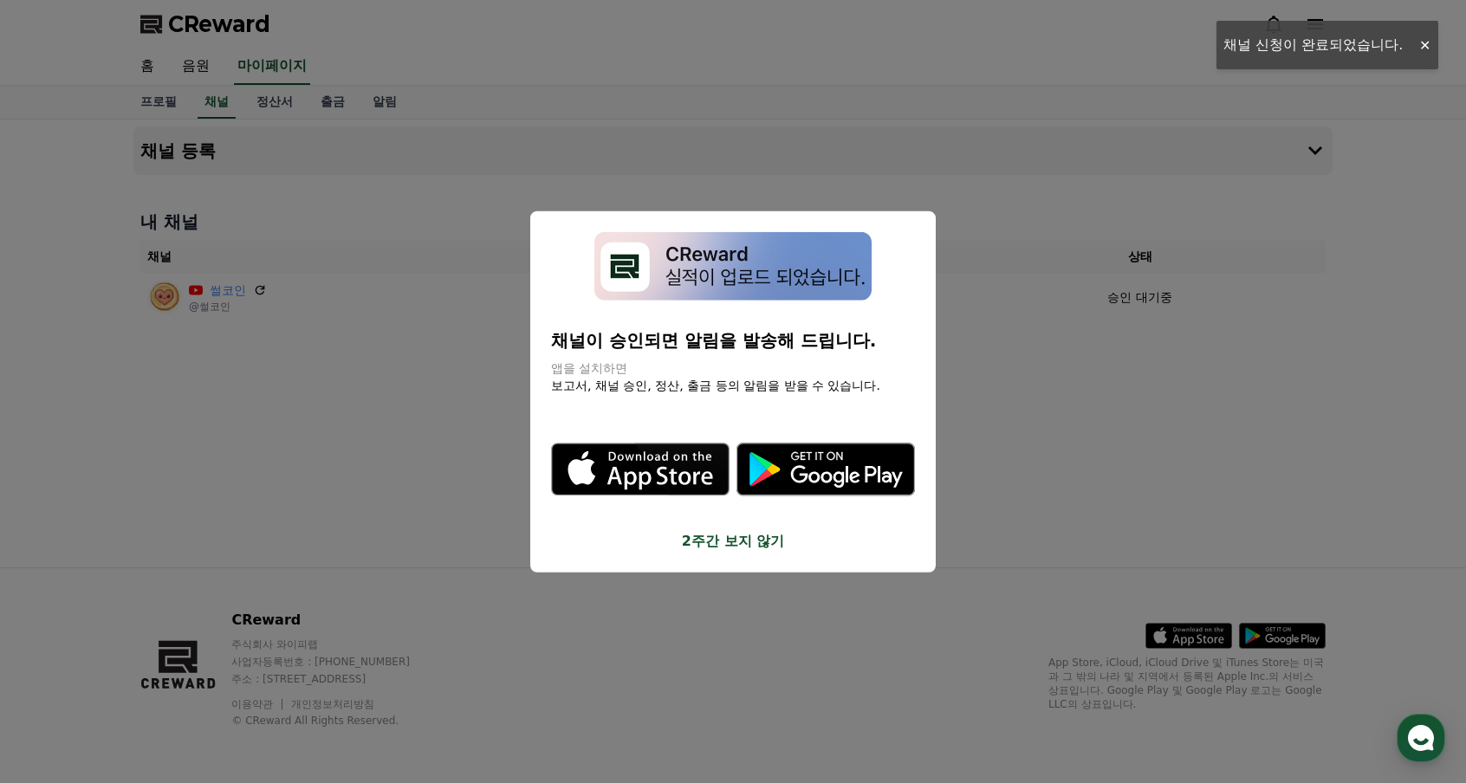
click at [729, 551] on div "채널이 승인되면 알림을 발송해 드립니다. 앱을 설치하면 보고서, 채널 승인, 정산, 출금 등의 알림을 받을 수 있습니다. .st0 { fill…" at bounding box center [733, 391] width 406 height 361
click at [733, 536] on button "2주간 보지 않기" at bounding box center [733, 540] width 364 height 21
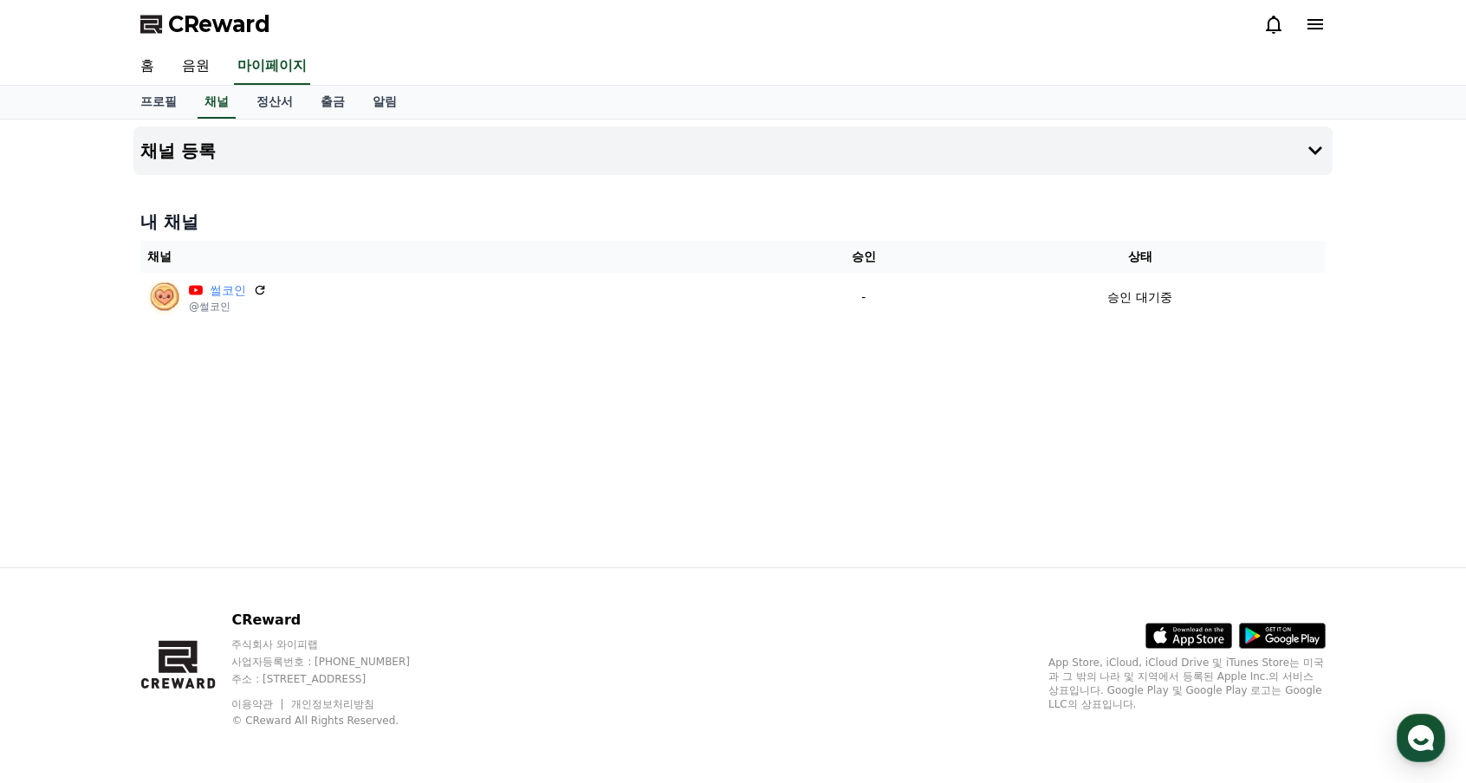
click at [217, 70] on link "음원" at bounding box center [195, 67] width 55 height 36
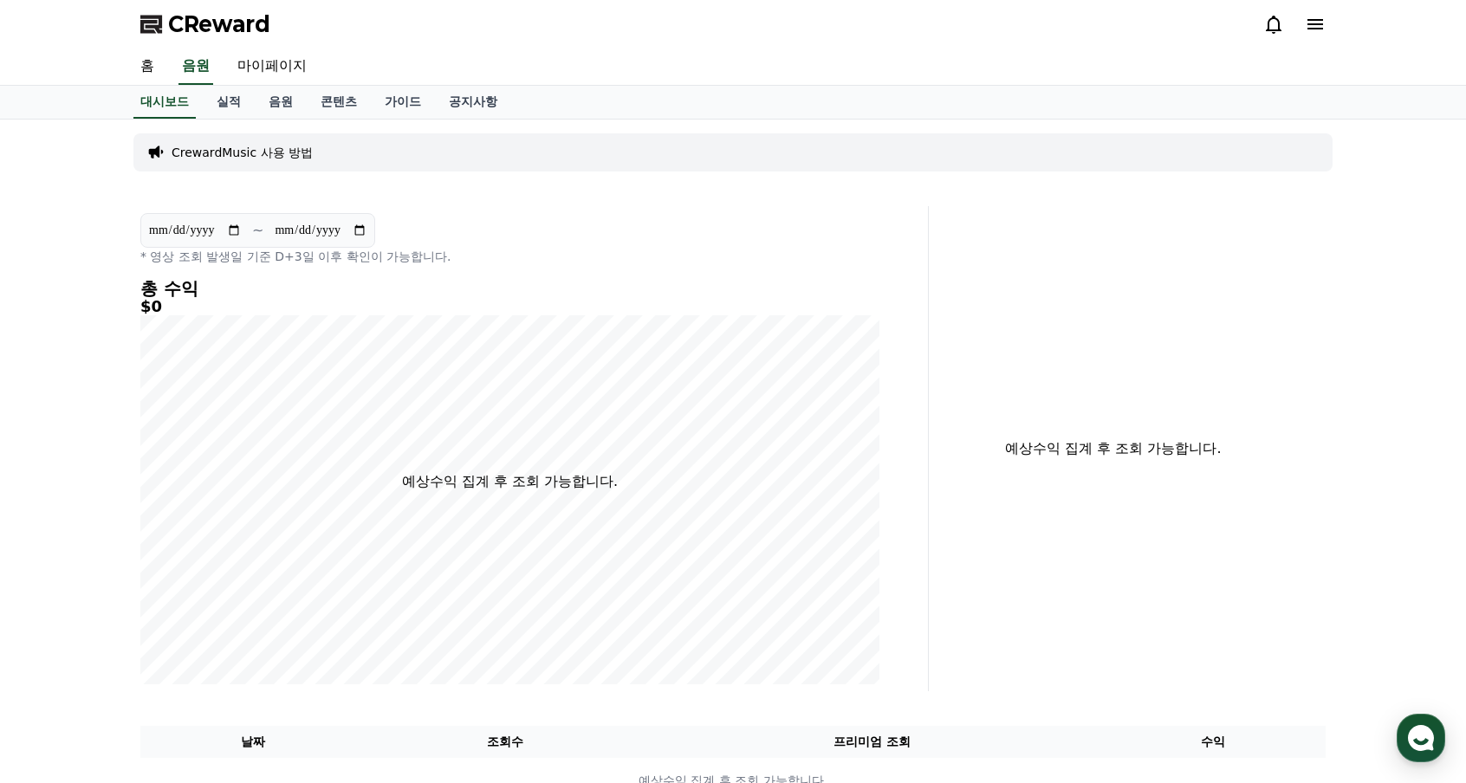
click at [166, 71] on link "홈" at bounding box center [148, 67] width 42 height 36
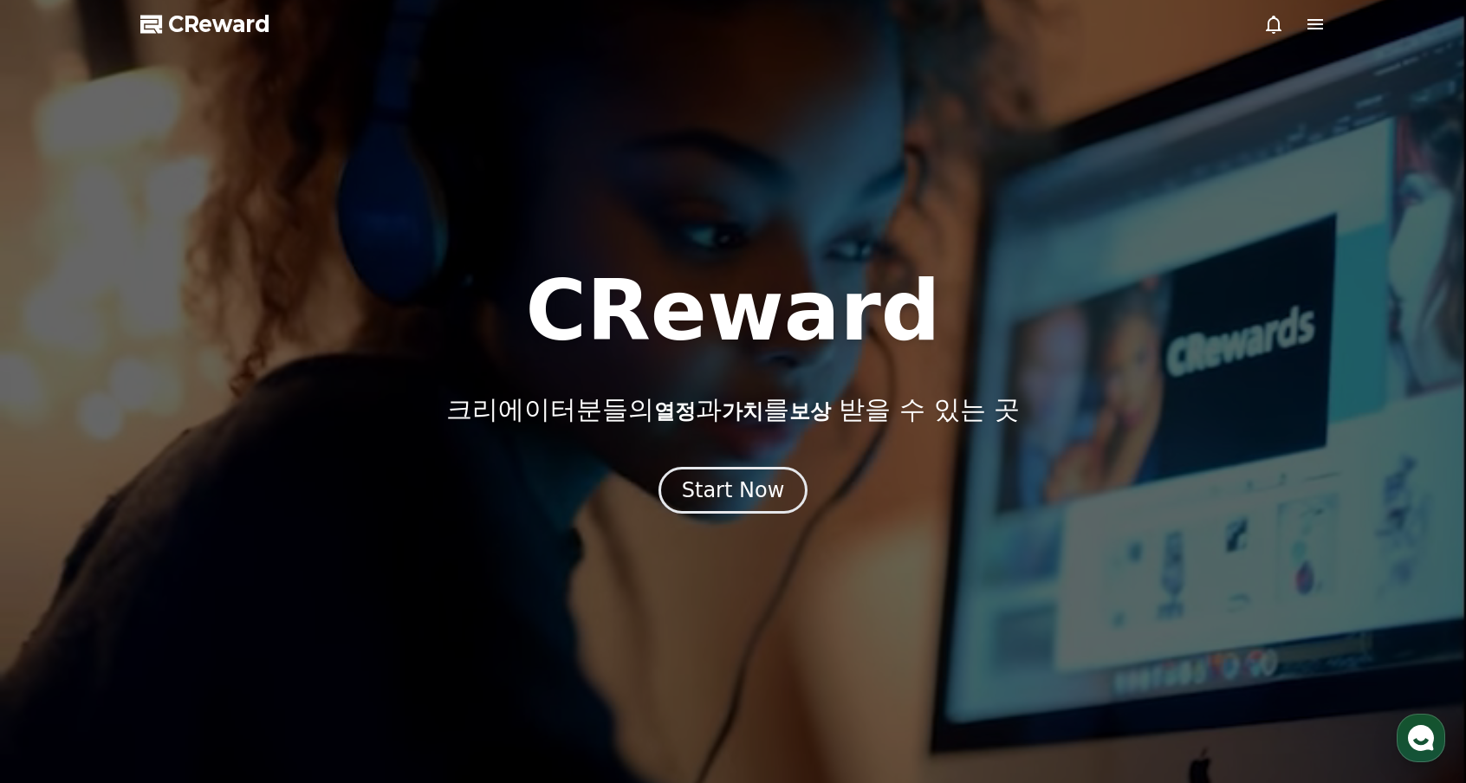
click at [757, 516] on div at bounding box center [733, 391] width 1466 height 783
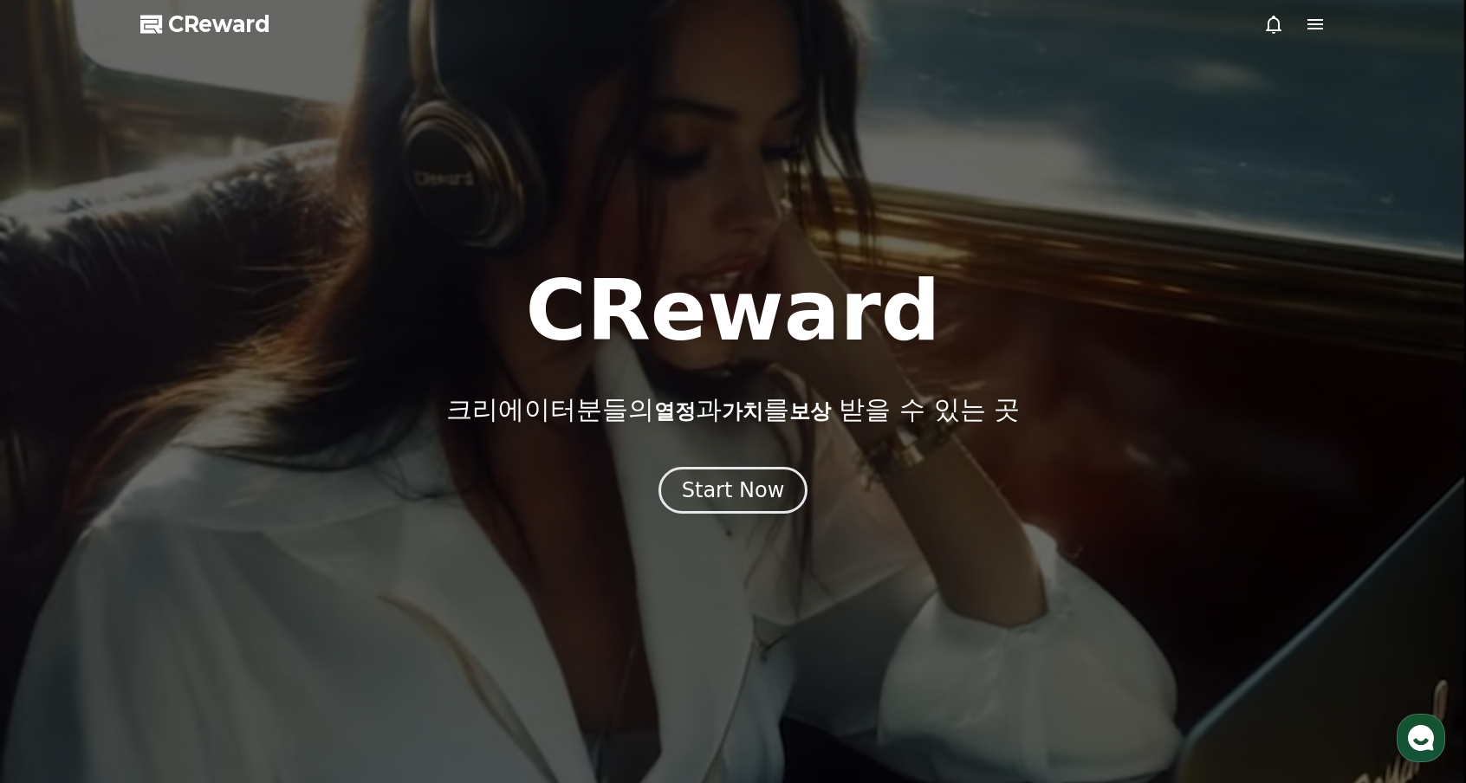
click at [763, 503] on div "Start Now" at bounding box center [733, 491] width 103 height 28
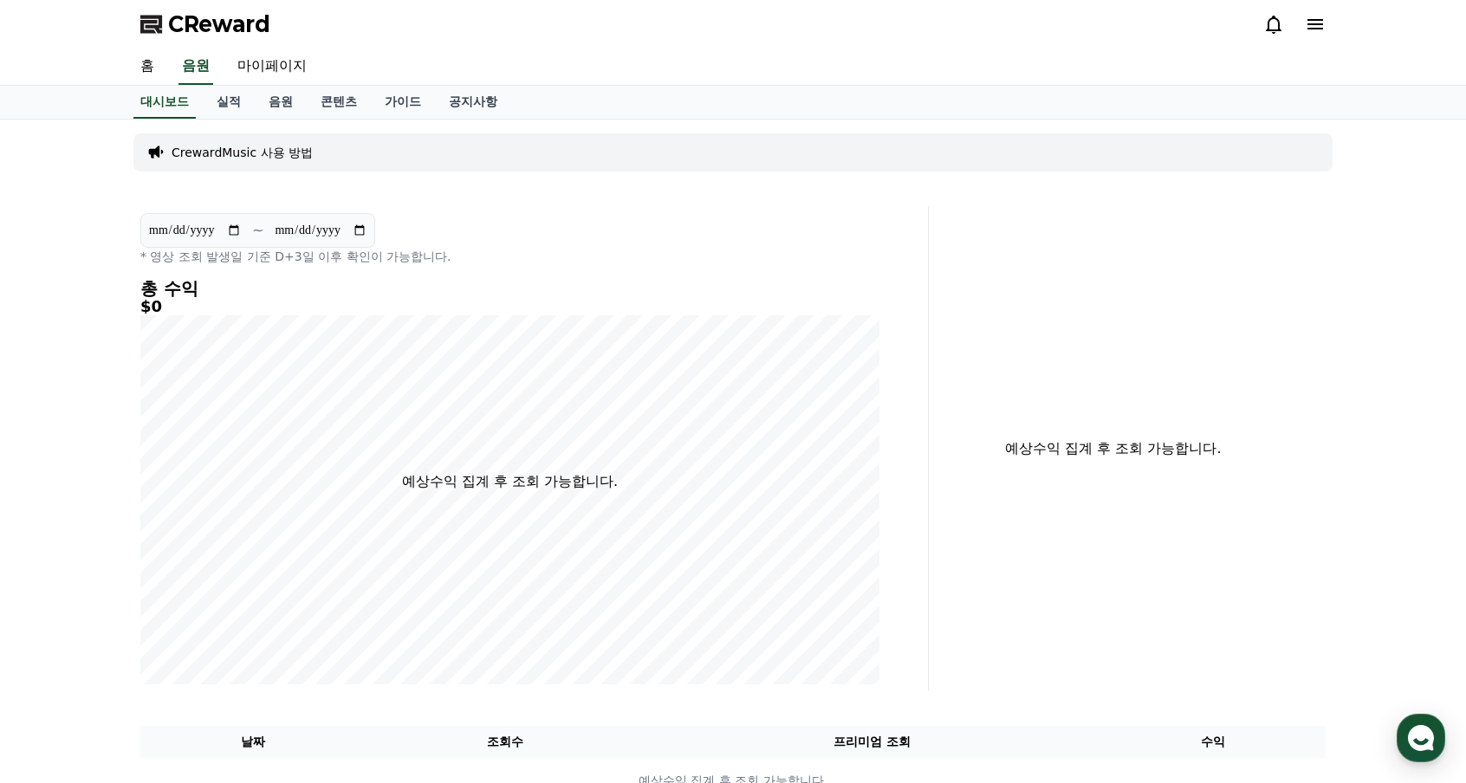
click at [217, 101] on link "실적" at bounding box center [229, 102] width 52 height 33
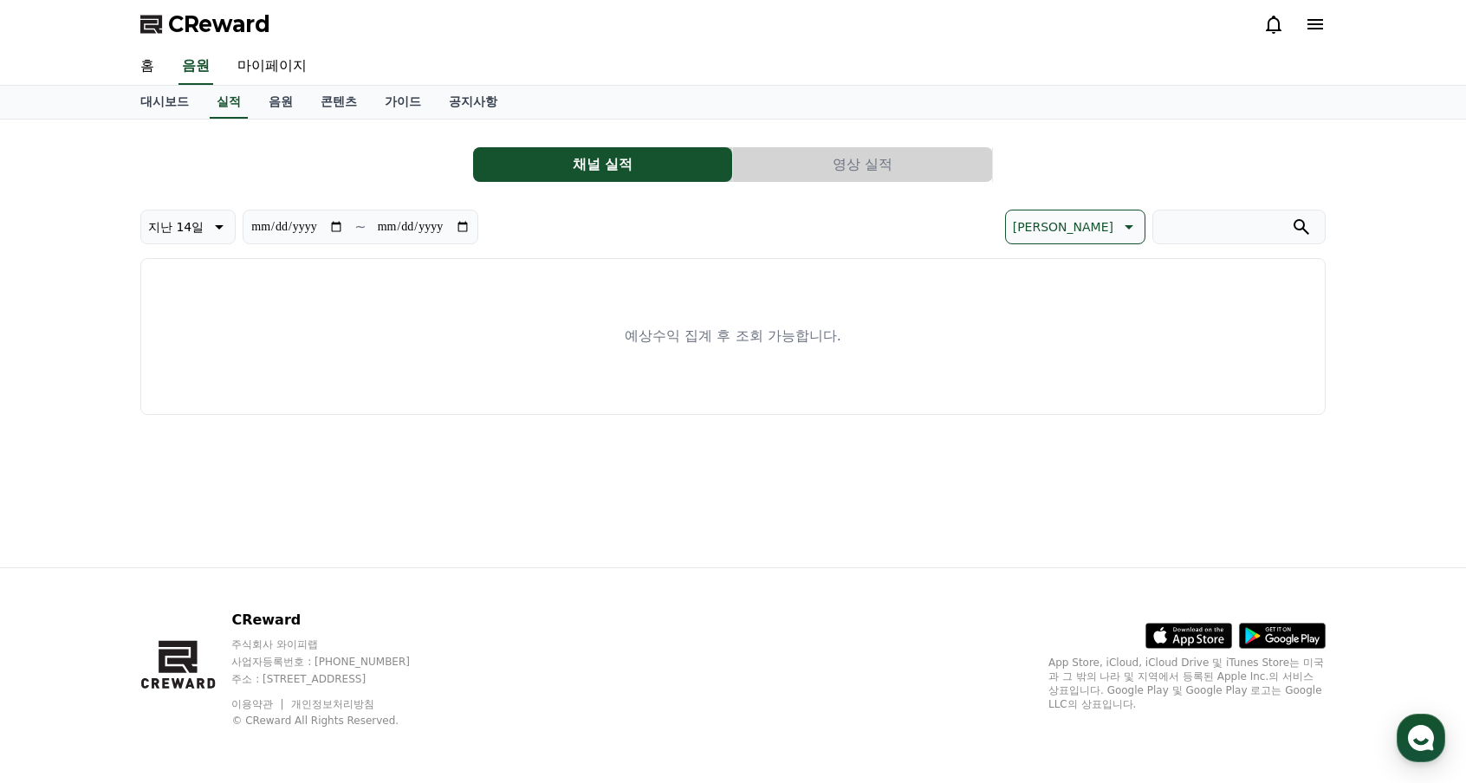
click at [284, 107] on link "음원" at bounding box center [281, 102] width 52 height 33
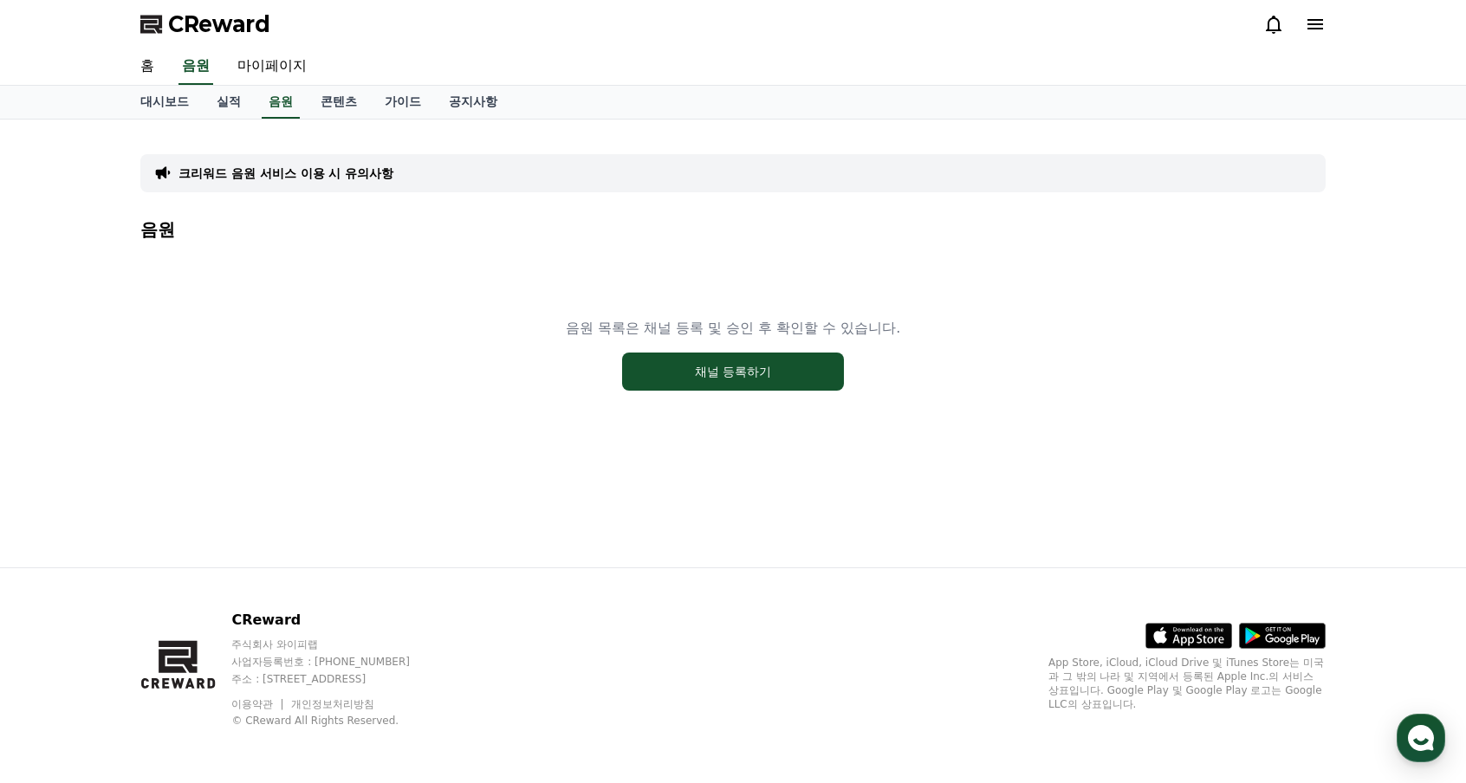
click at [712, 364] on button "채널 등록하기" at bounding box center [733, 372] width 222 height 38
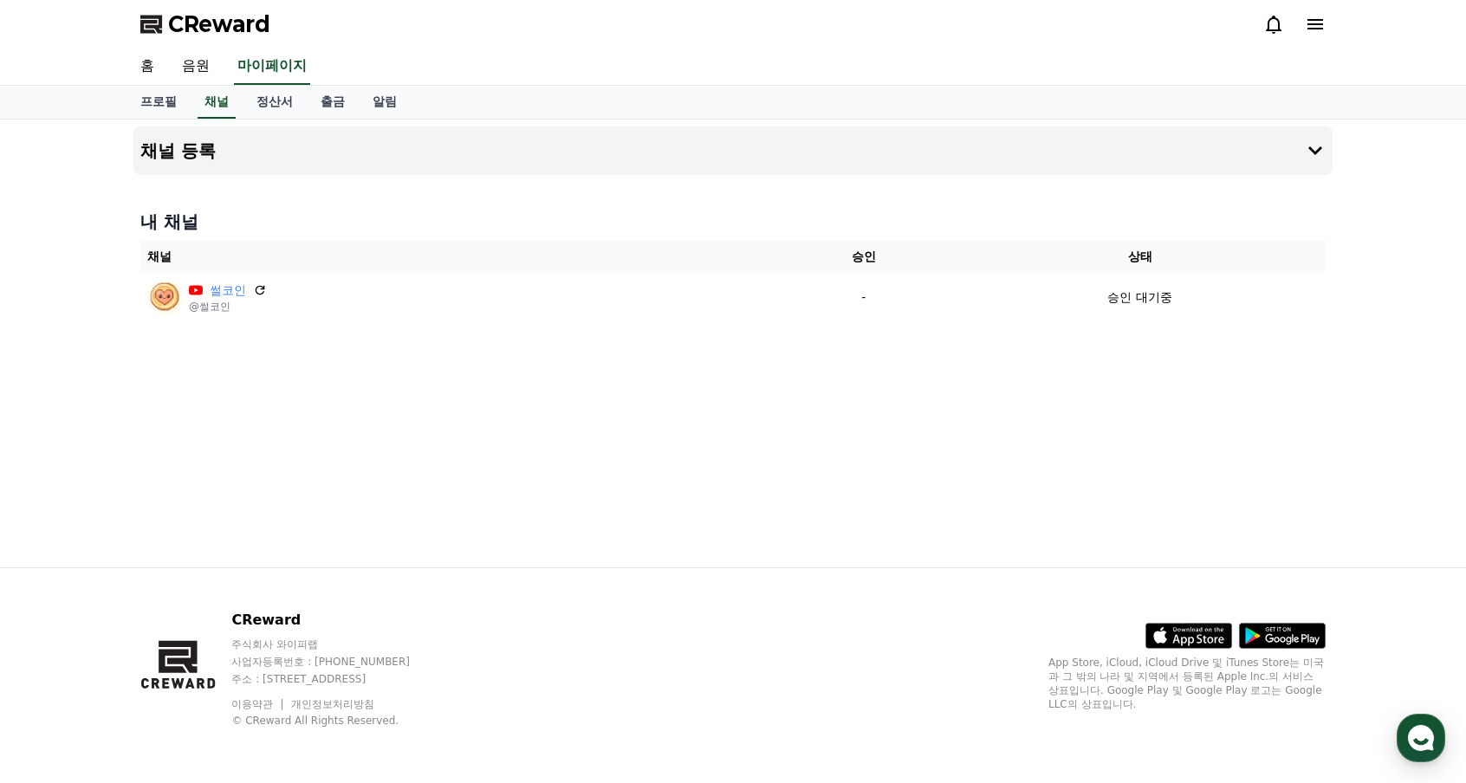
click at [263, 295] on icon at bounding box center [260, 290] width 14 height 14
